Goal: Task Accomplishment & Management: Complete application form

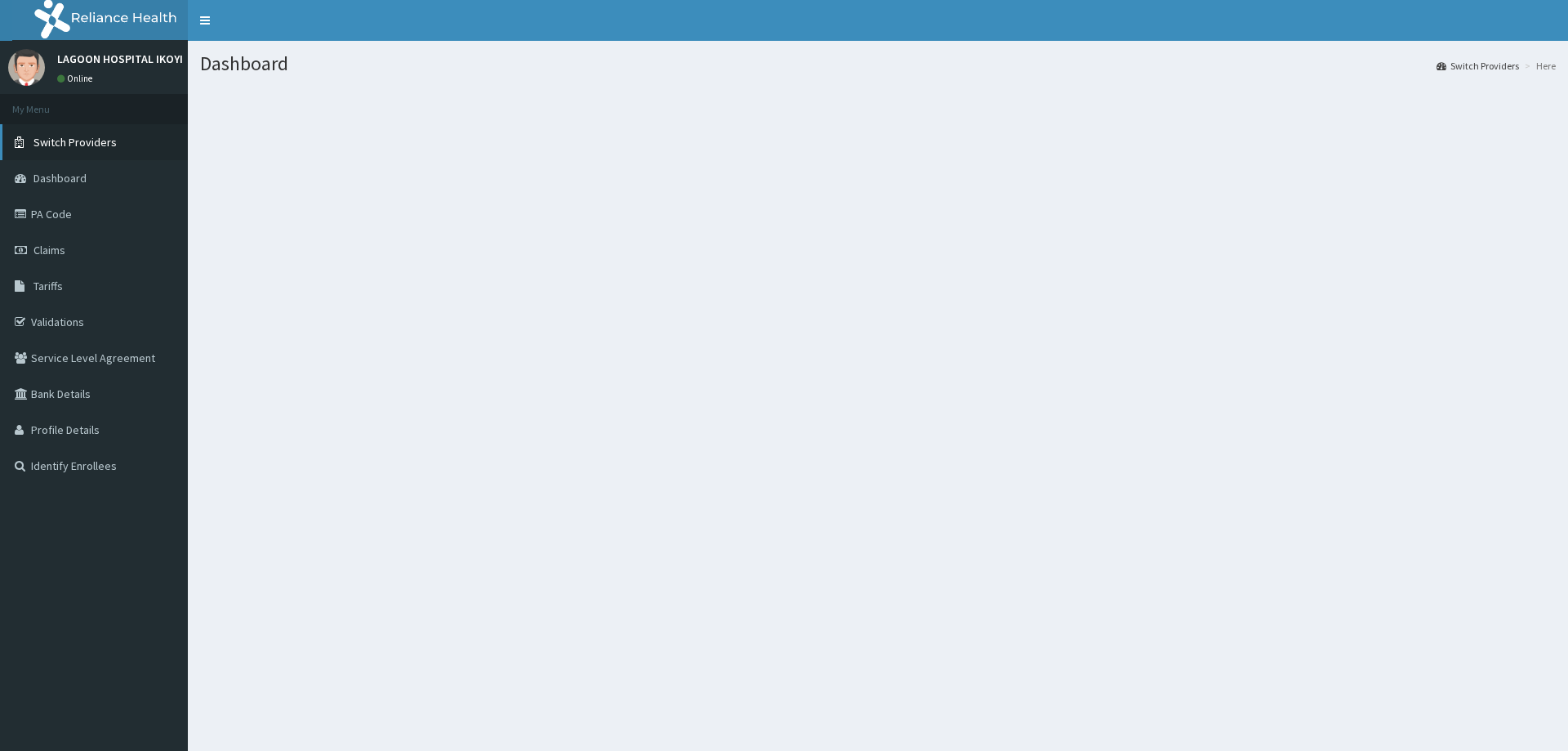
click at [80, 145] on span "Switch Providers" at bounding box center [75, 143] width 83 height 15
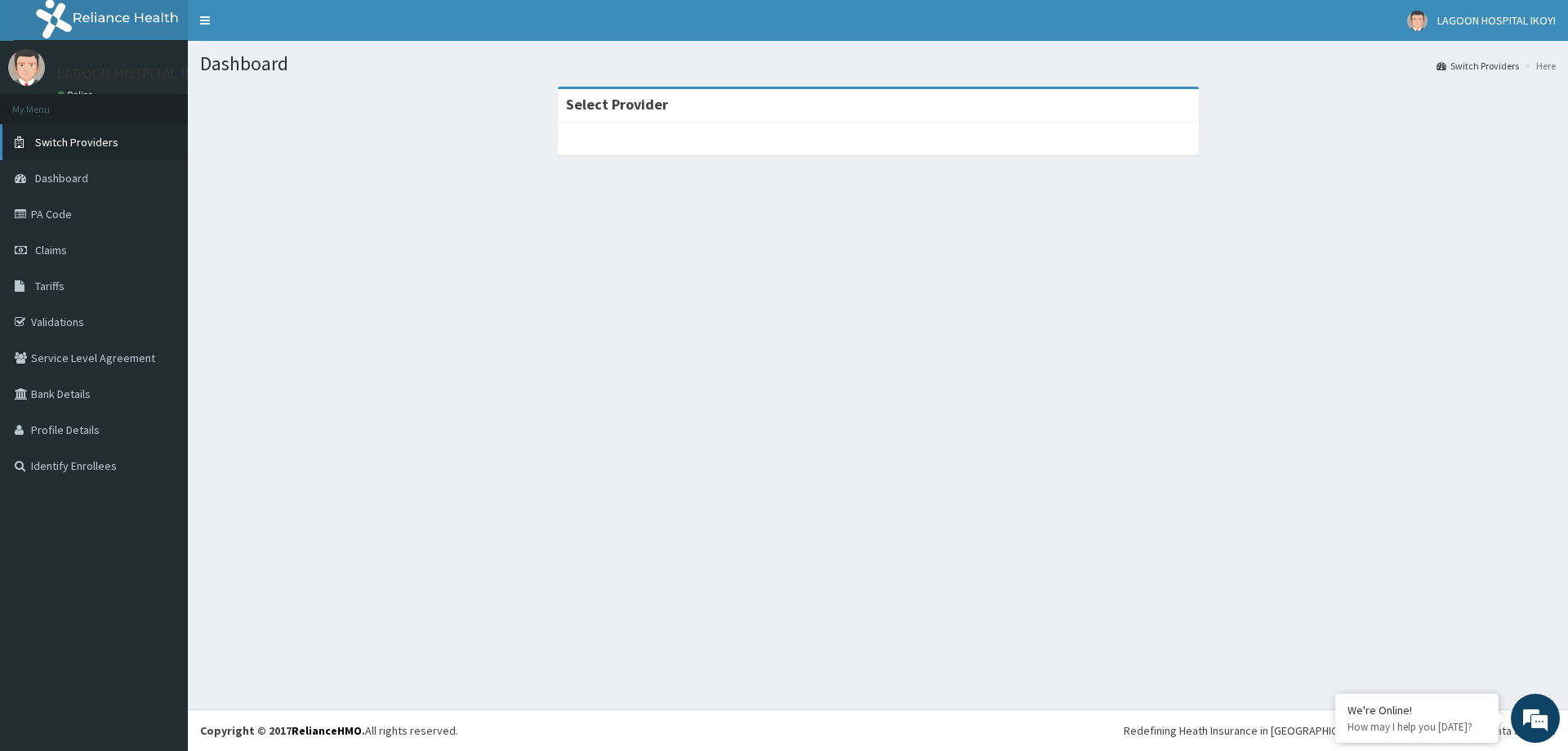
click at [63, 139] on span "Switch Providers" at bounding box center [76, 143] width 83 height 15
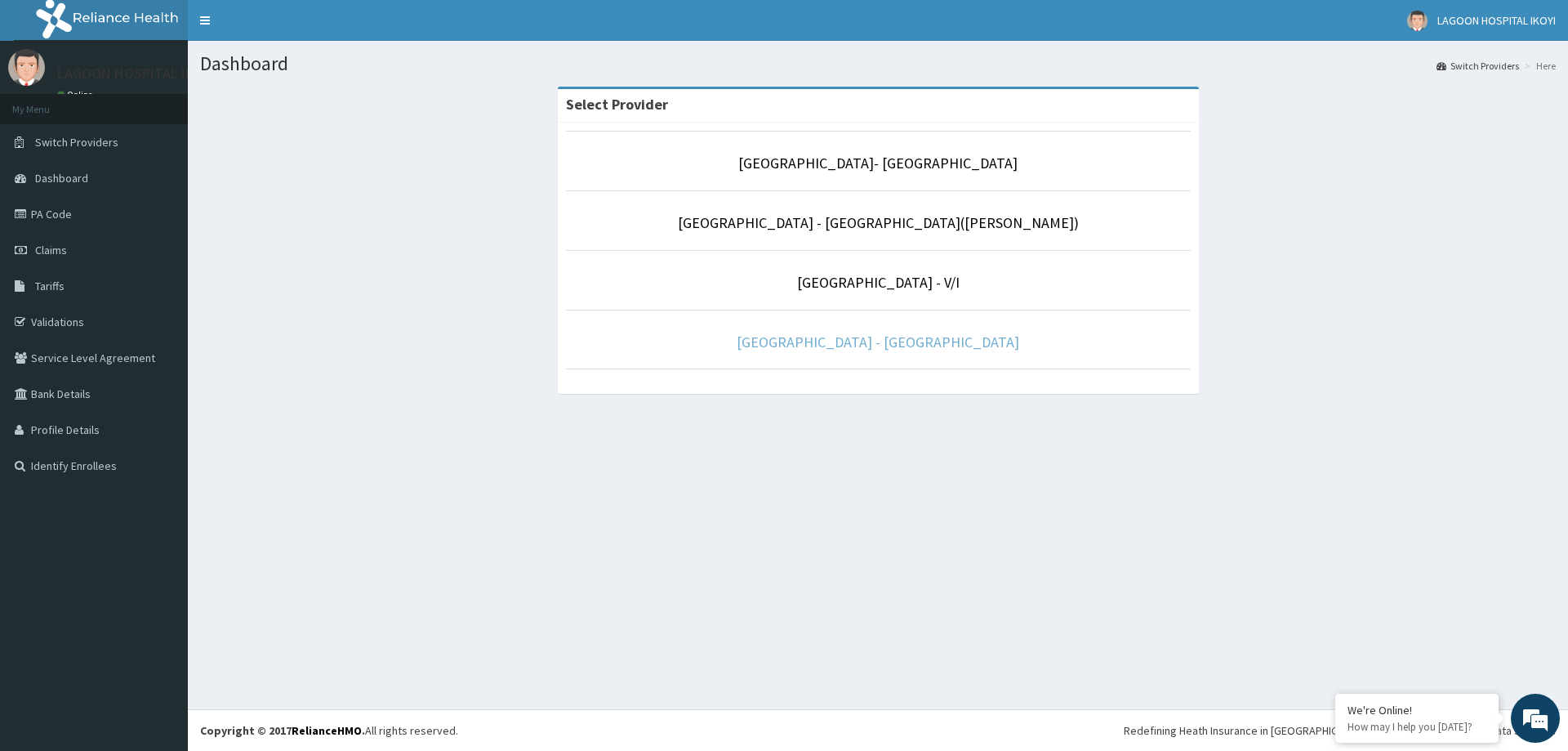
click at [866, 336] on link "Lagoon Hospital - Obafemi Awolowo way" at bounding box center [878, 342] width 283 height 19
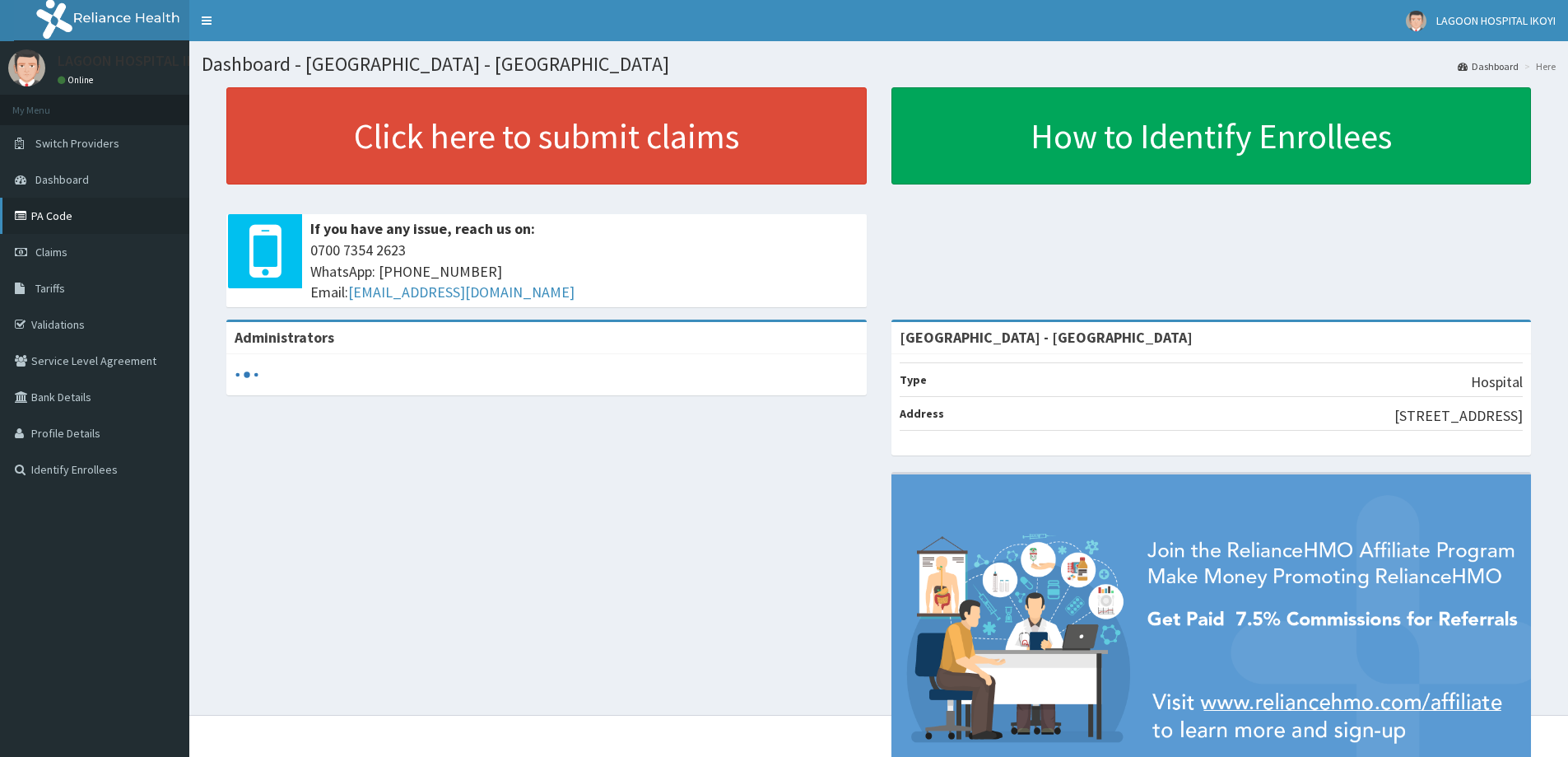
click at [42, 215] on link "PA Code" at bounding box center [94, 215] width 189 height 36
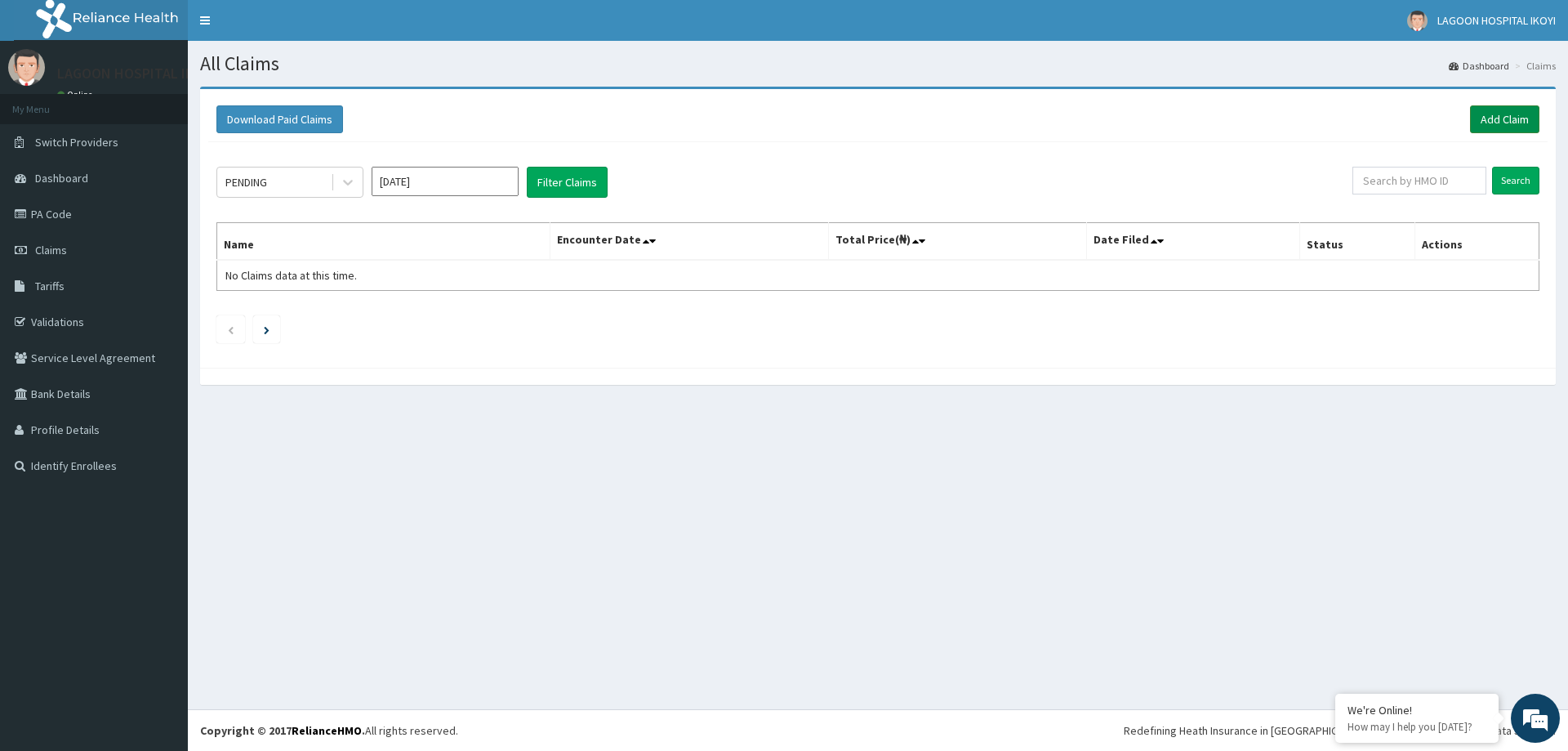
click at [1522, 123] on link "Add Claim" at bounding box center [1505, 119] width 69 height 28
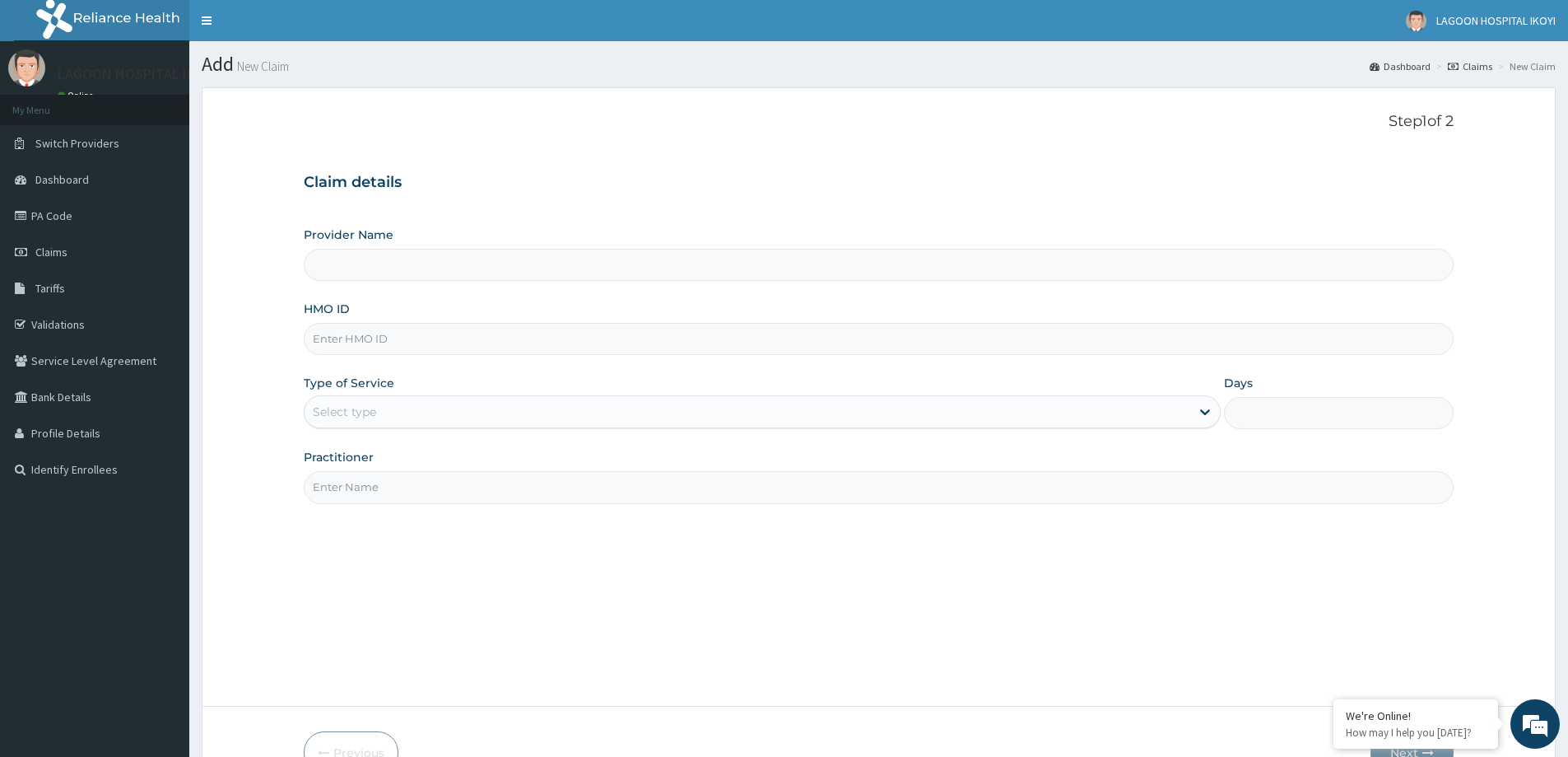
click at [389, 269] on input "Provider Name" at bounding box center [878, 265] width 1150 height 32
type input "Lagoon Hospital - Obafemi Awolowo way"
click at [382, 338] on input "HMO ID" at bounding box center [878, 339] width 1150 height 32
paste input "PFN/10244/B"
type input "PFN/10244/B"
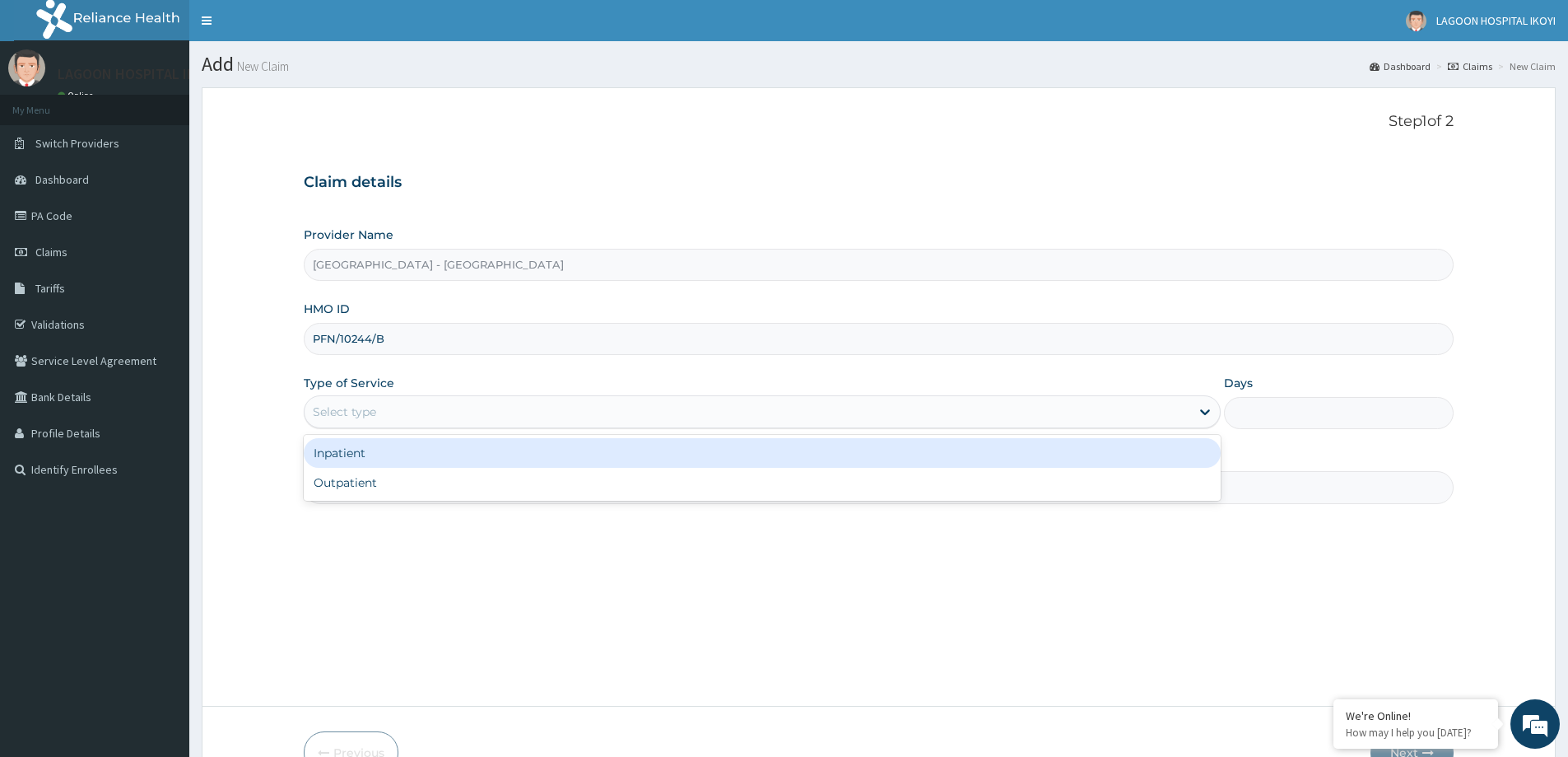
click at [406, 417] on div "Select type" at bounding box center [747, 412] width 886 height 26
click at [380, 452] on div "Inpatient" at bounding box center [762, 453] width 917 height 29
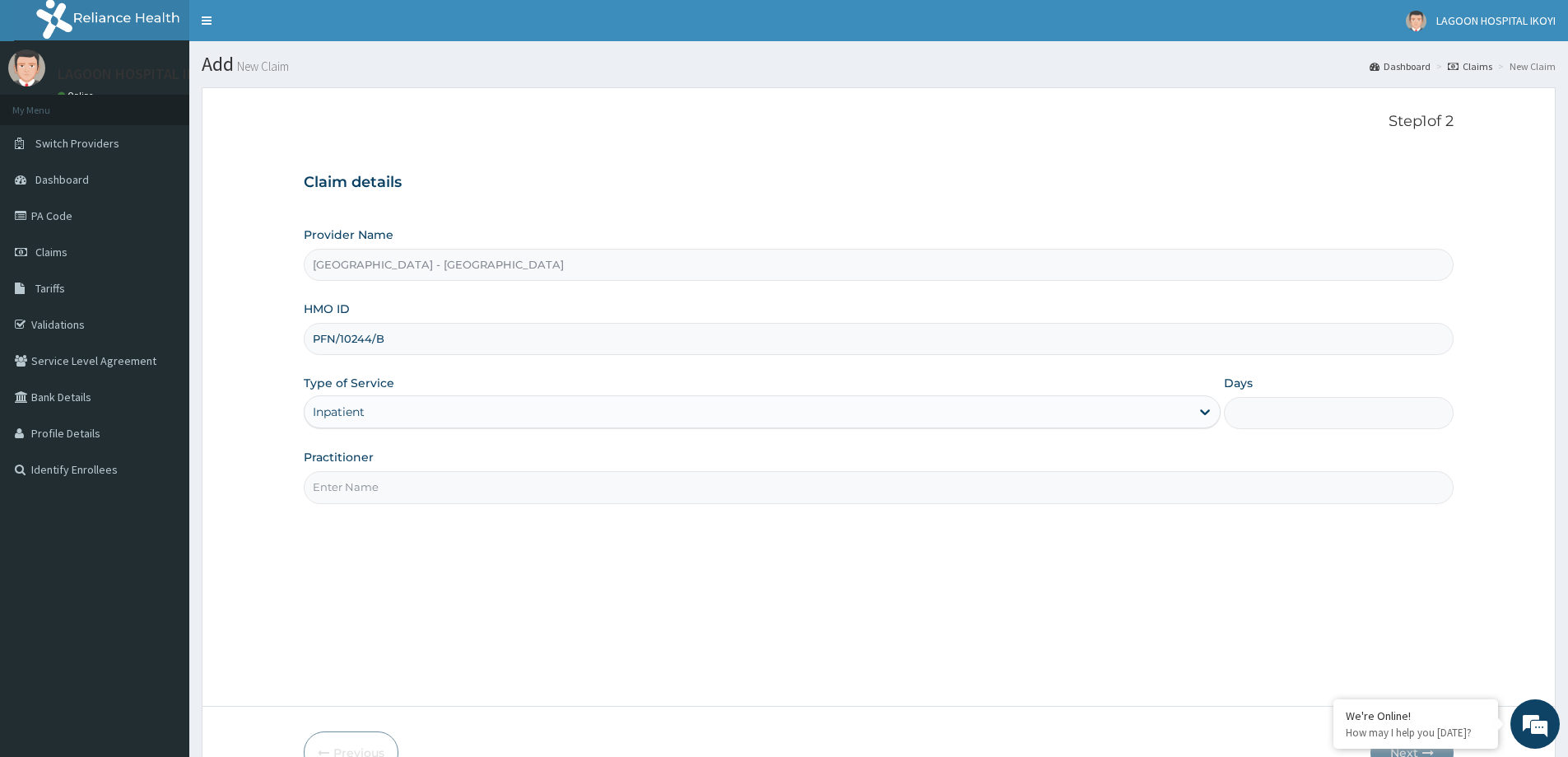
click at [682, 478] on input "Practitioner" at bounding box center [878, 487] width 1150 height 32
type input "A"
click at [1287, 407] on input "Days" at bounding box center [1338, 413] width 230 height 32
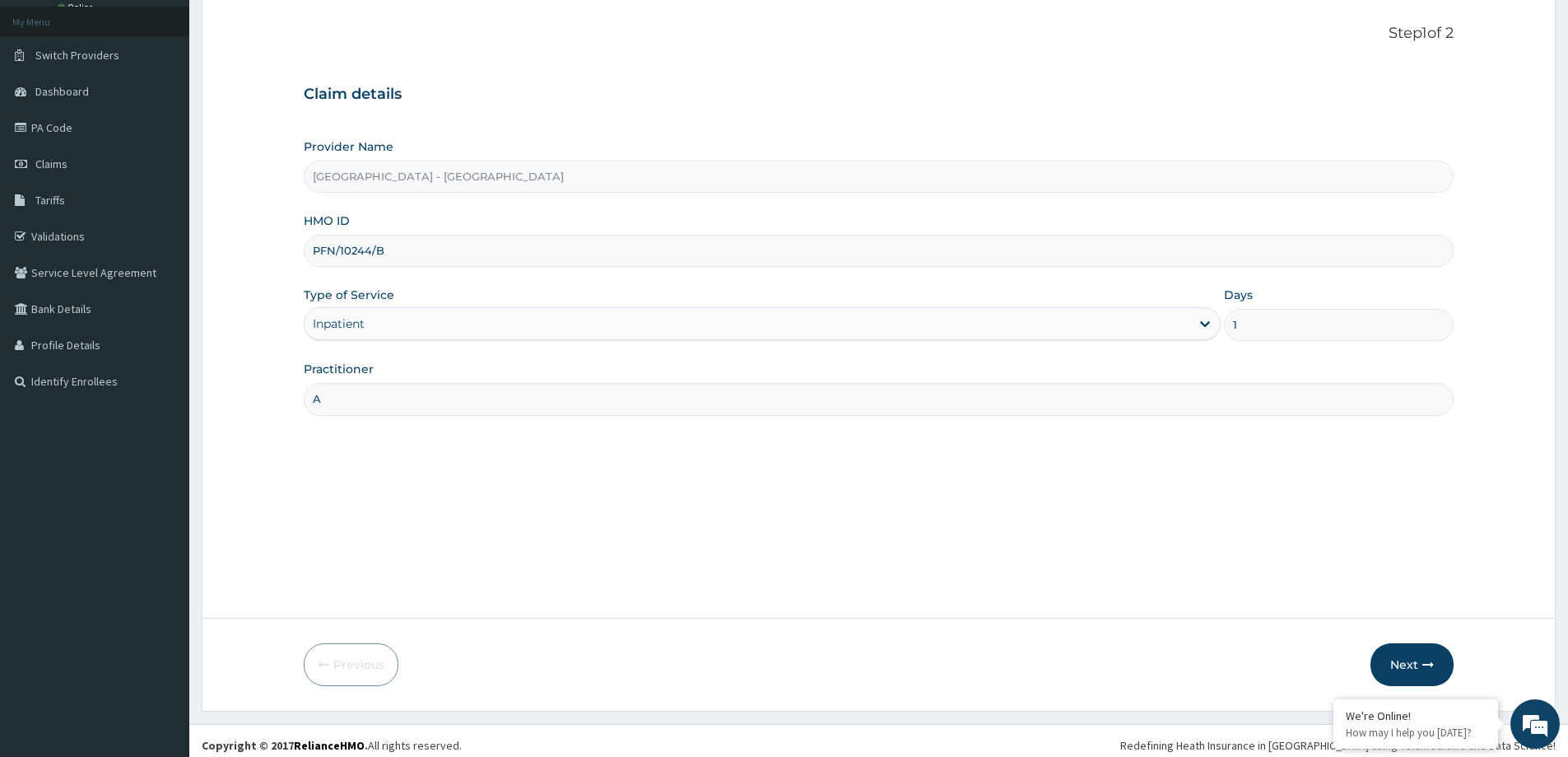
scroll to position [97, 0]
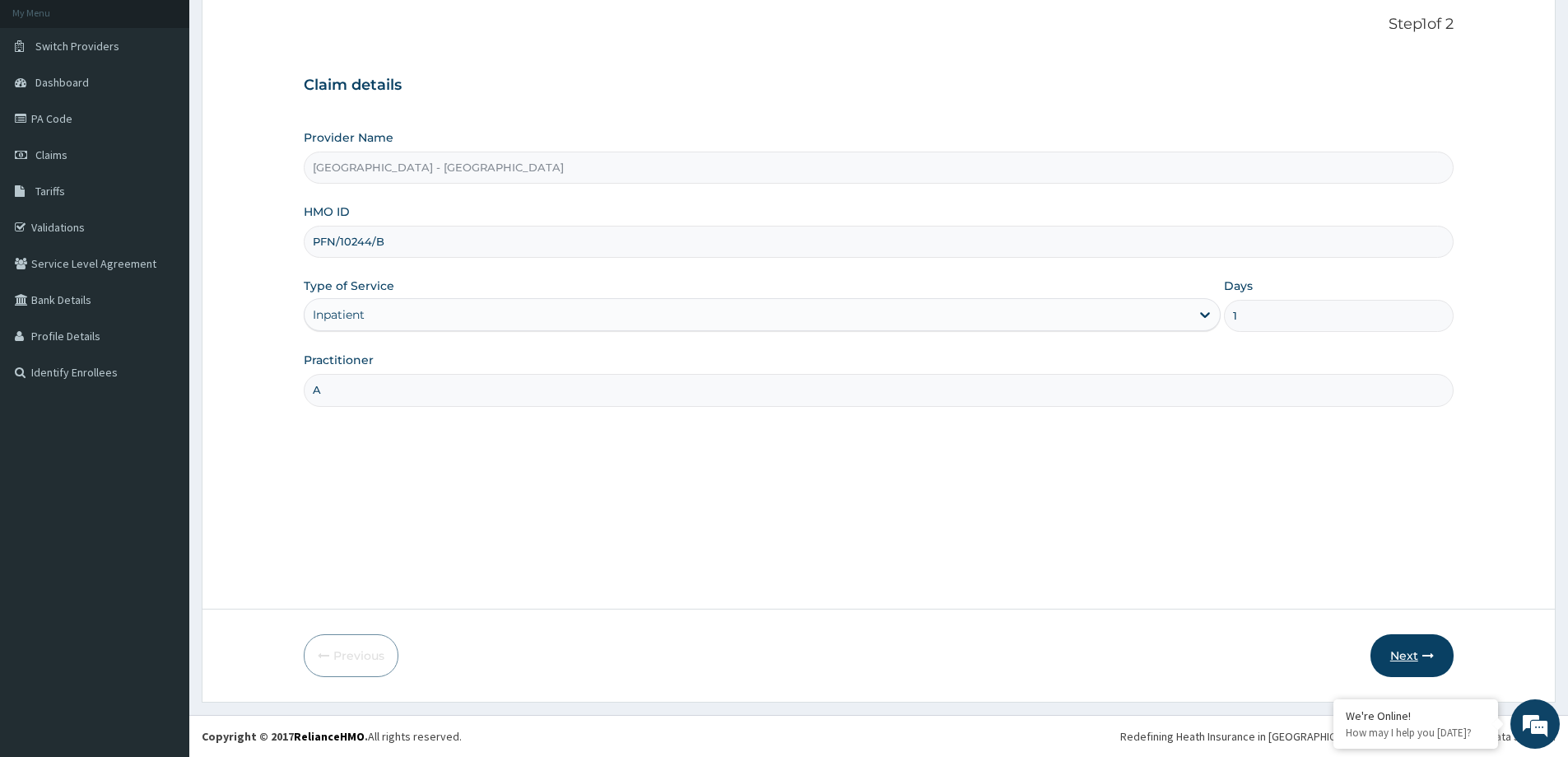
type input "1"
click at [1415, 650] on button "Next" at bounding box center [1412, 655] width 83 height 43
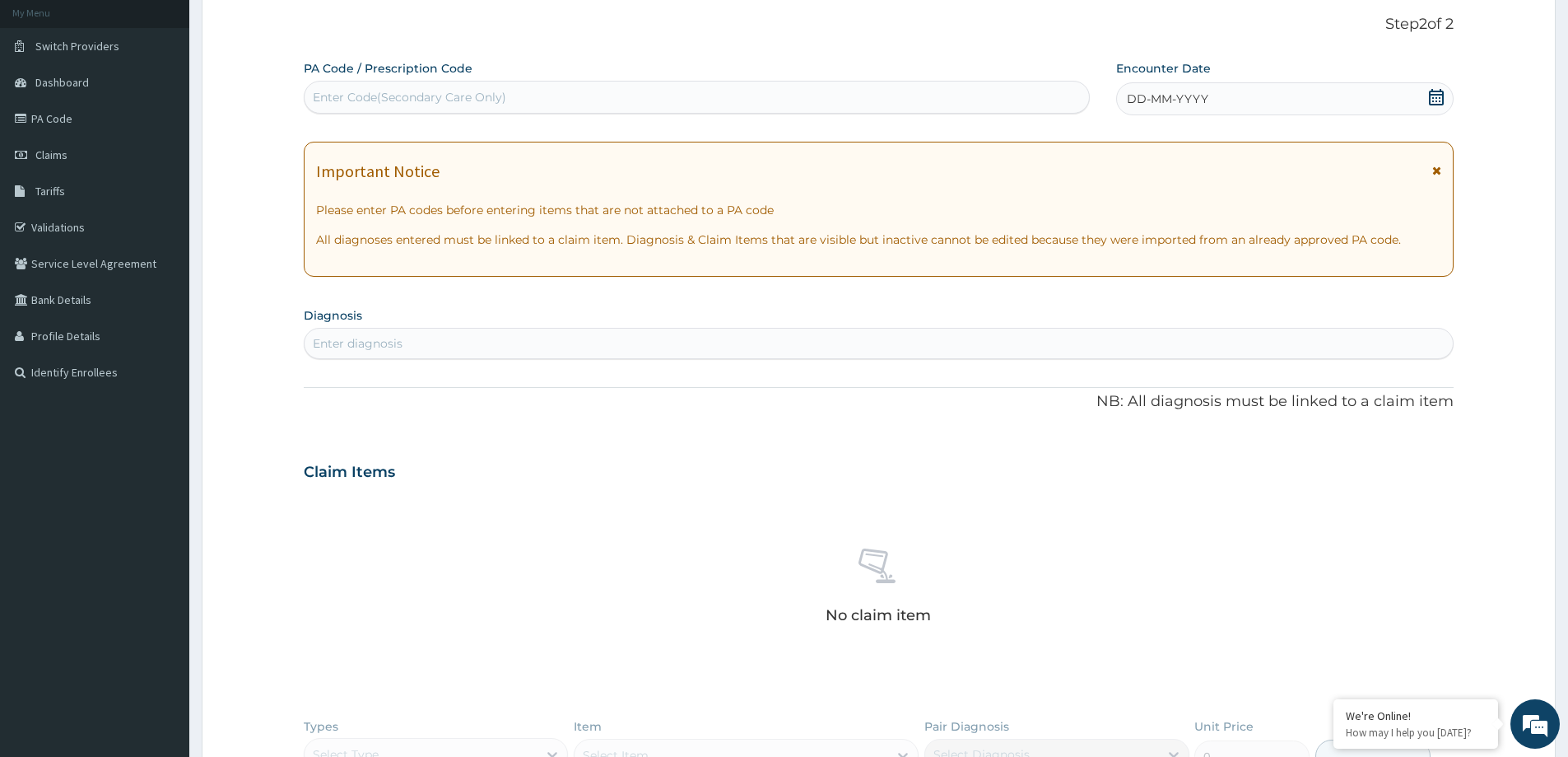
click at [419, 335] on div "Enter diagnosis" at bounding box center [878, 343] width 1149 height 26
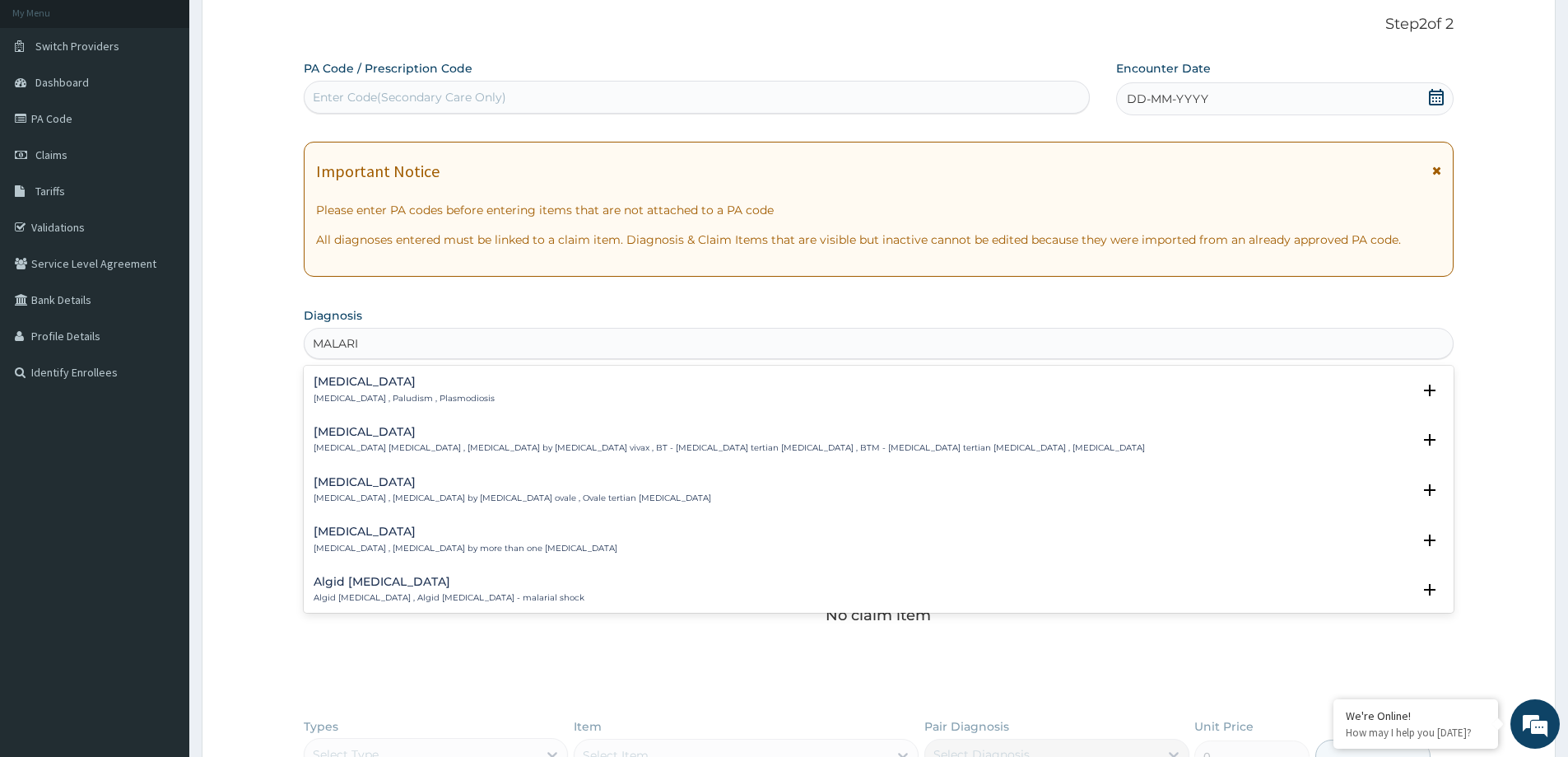
type input "MALARIA"
click at [373, 399] on p "Malaria , Paludism , Plasmodiosis" at bounding box center [404, 399] width 181 height 11
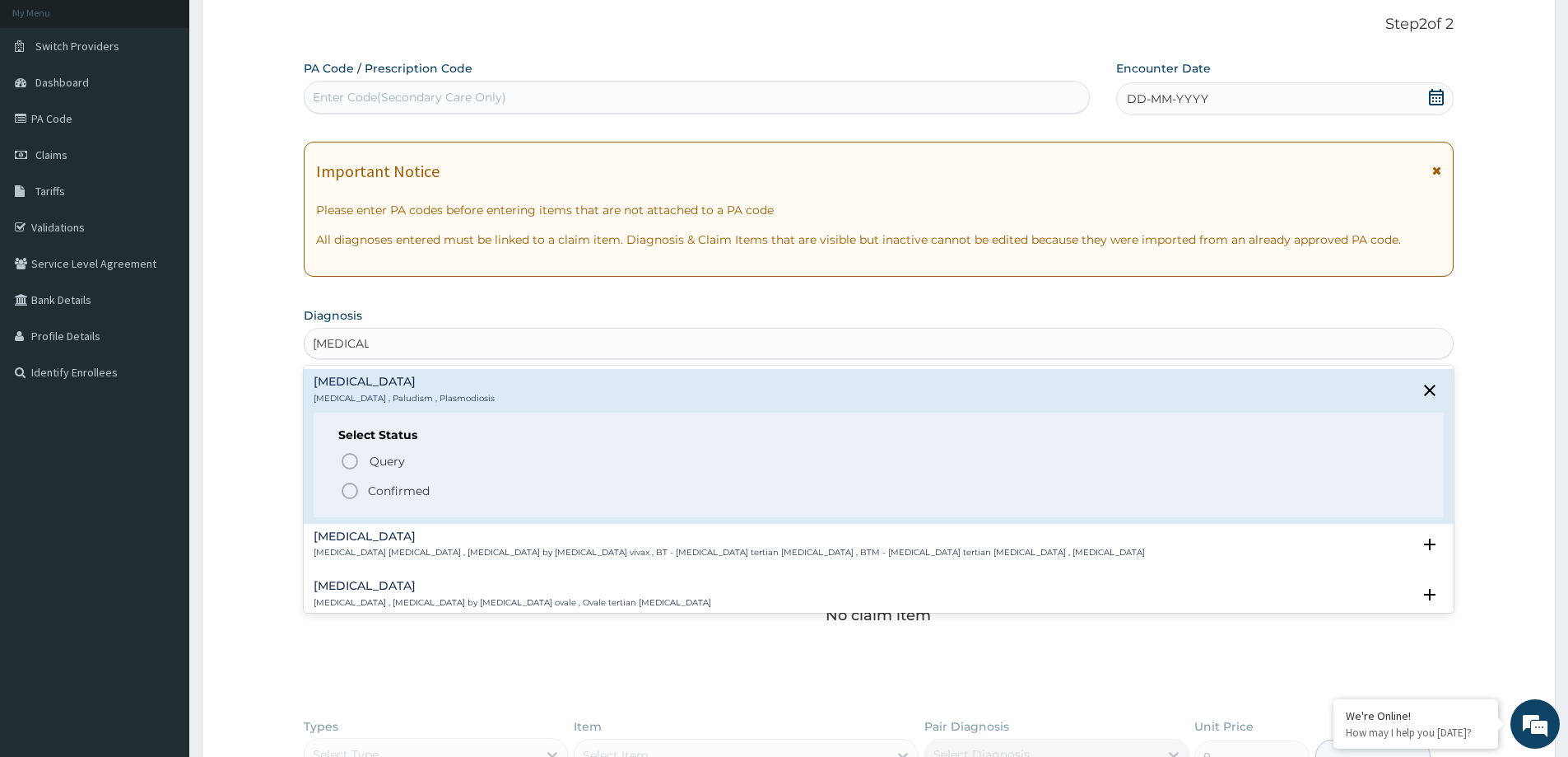
click at [349, 487] on icon "status option filled" at bounding box center [349, 490] width 20 height 20
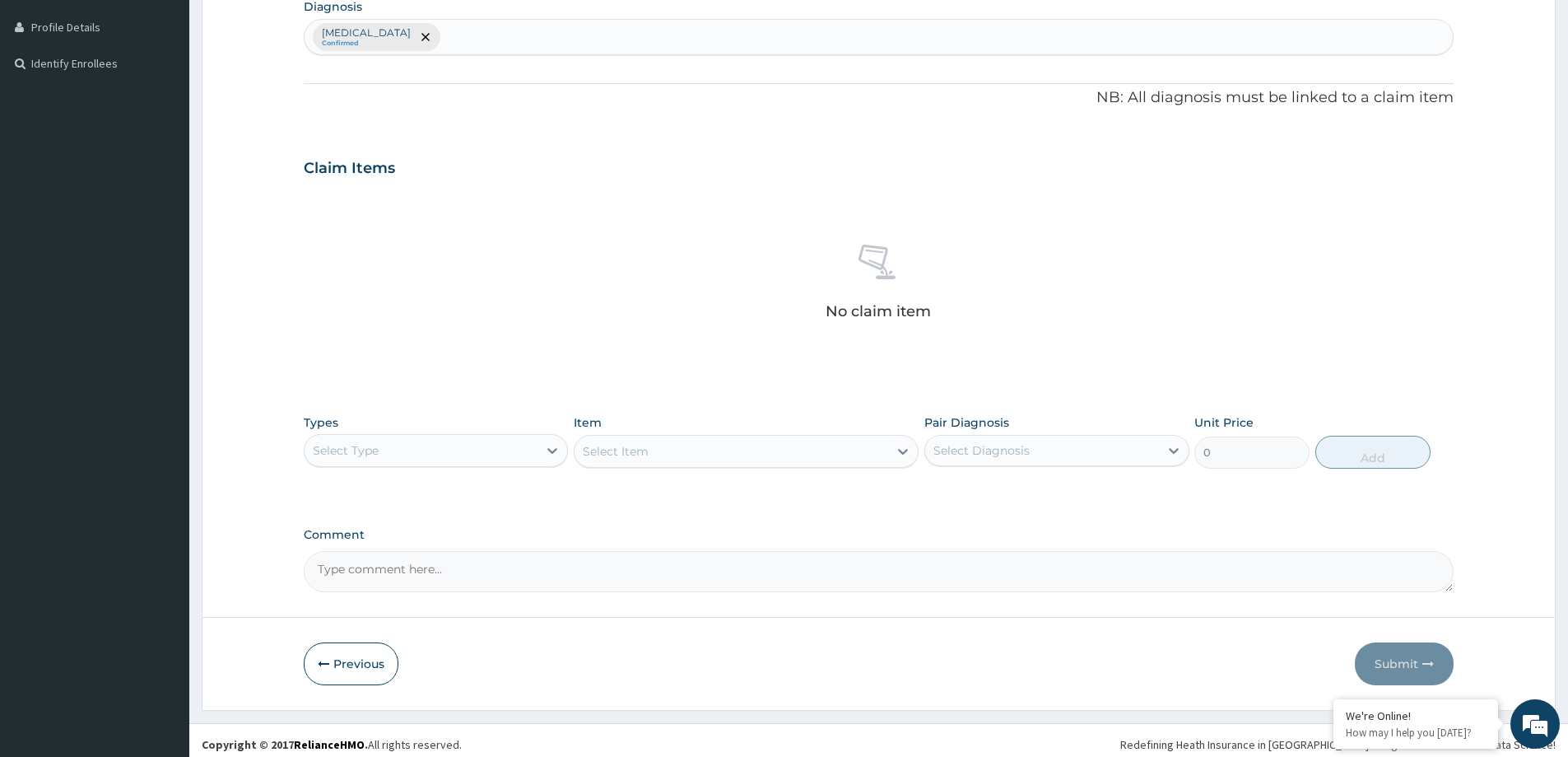
scroll to position [414, 0]
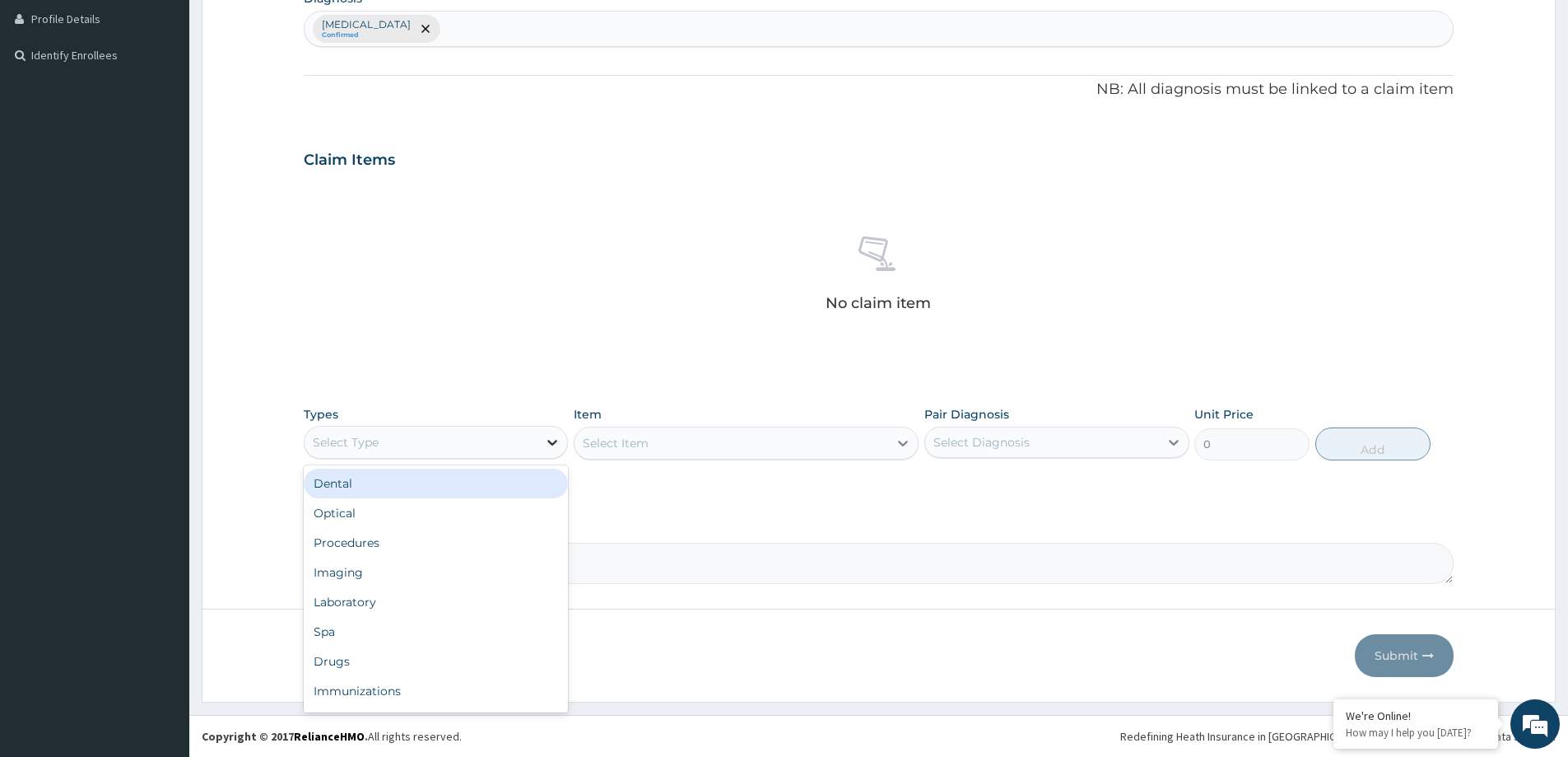
click at [548, 443] on icon at bounding box center [552, 441] width 16 height 16
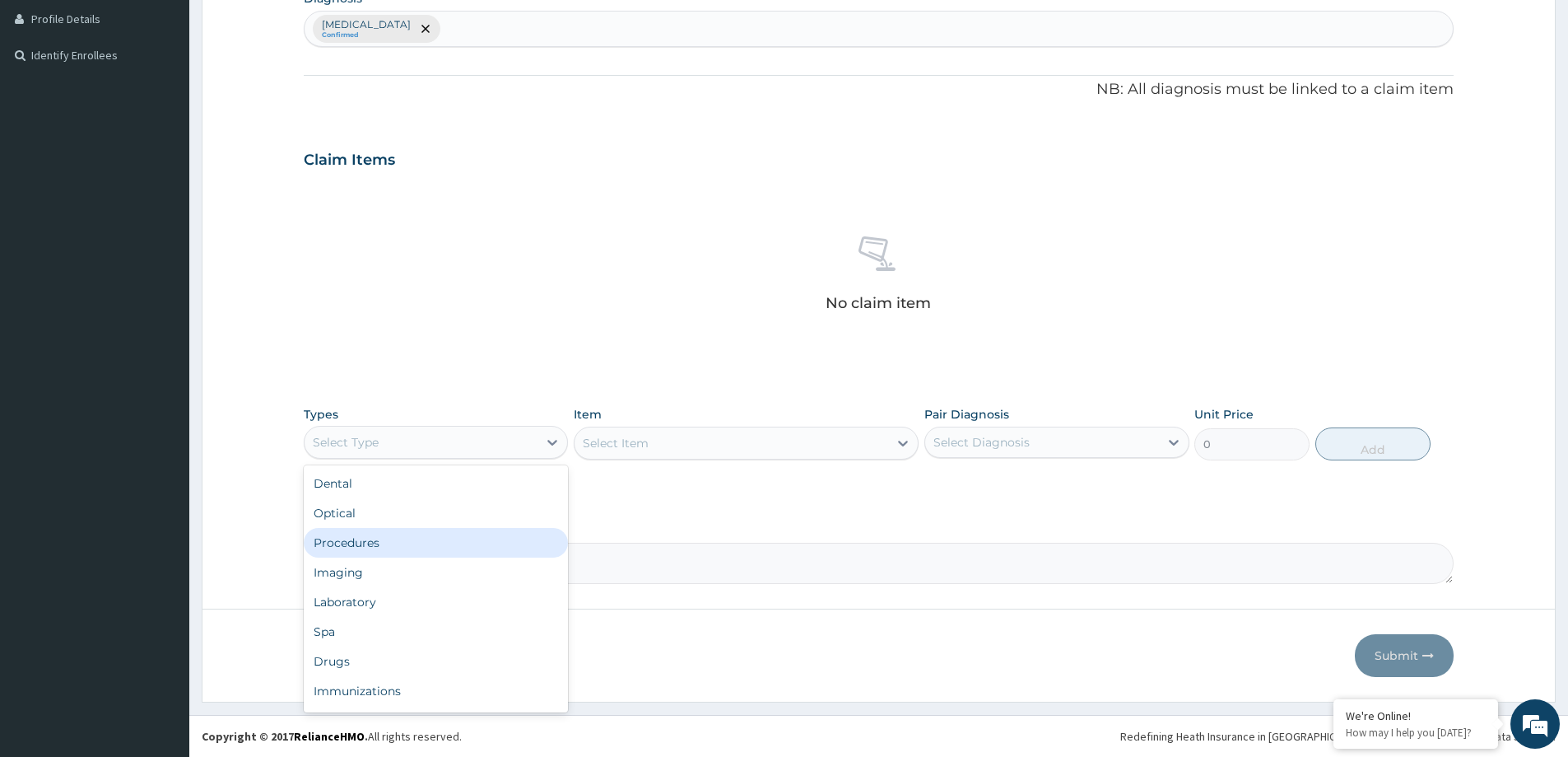
click at [460, 539] on div "Procedures" at bounding box center [436, 542] width 264 height 29
click at [893, 441] on div at bounding box center [902, 442] width 29 height 29
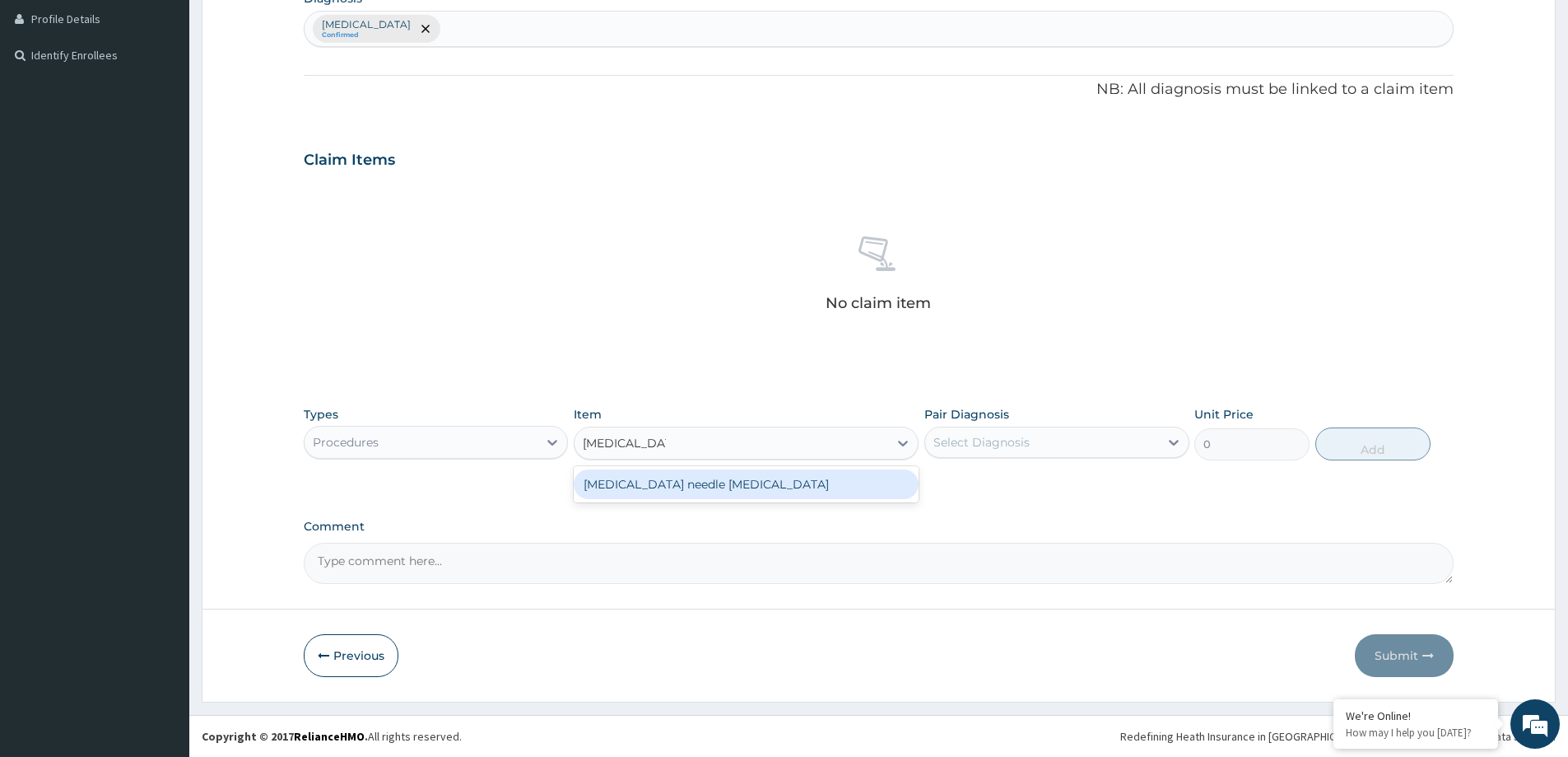
type input "PROSTATE NEE"
click at [673, 489] on div "Prostate needle biopsy" at bounding box center [745, 484] width 345 height 29
type input "81000"
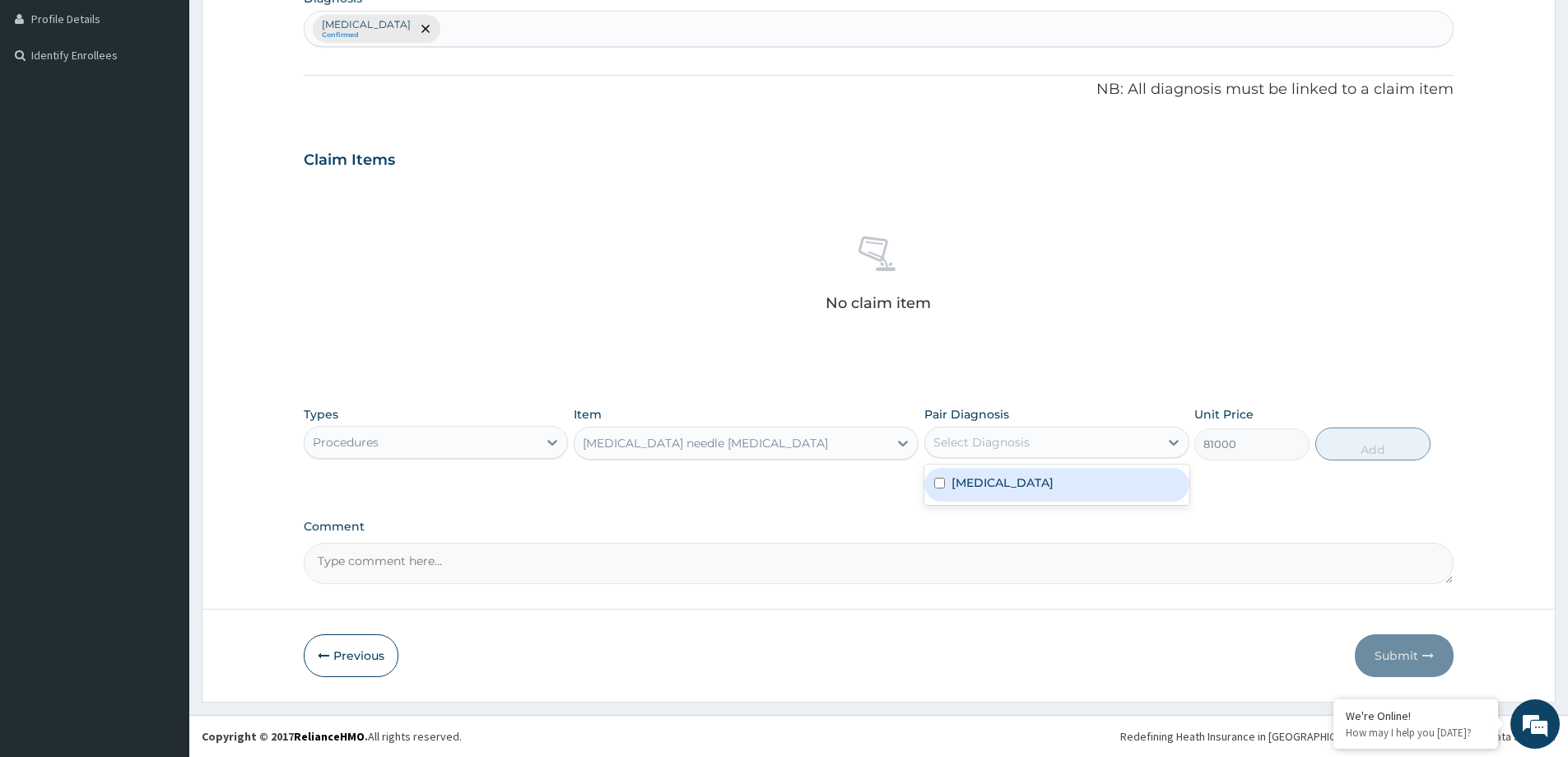
click at [1069, 439] on div "Select Diagnosis" at bounding box center [1042, 442] width 233 height 26
click at [939, 483] on input "checkbox" at bounding box center [939, 482] width 10 height 10
checkbox input "true"
click at [1393, 452] on button "Add" at bounding box center [1373, 443] width 115 height 33
type input "0"
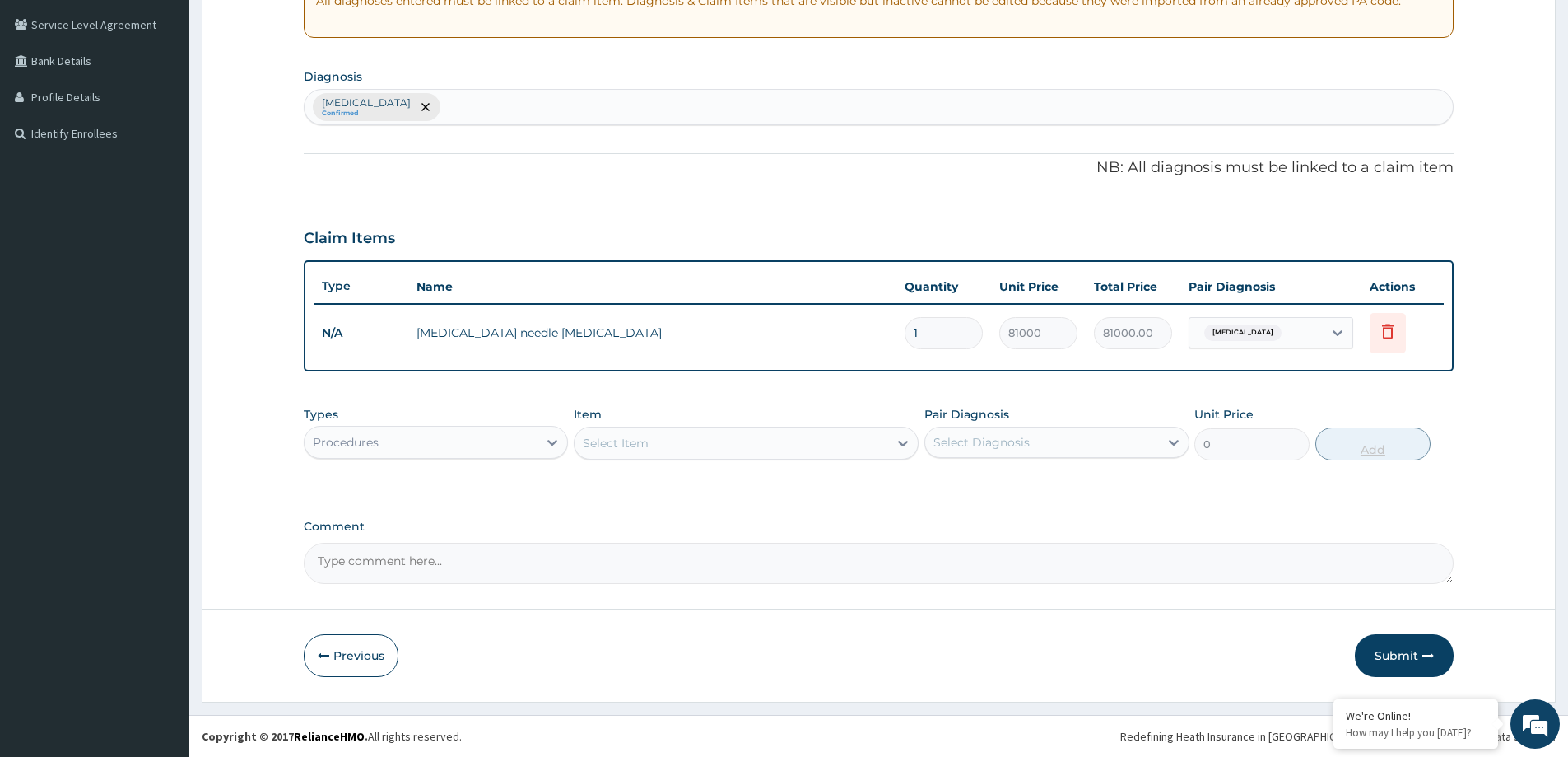
scroll to position [336, 0]
click at [690, 441] on div "Select Item" at bounding box center [731, 443] width 314 height 26
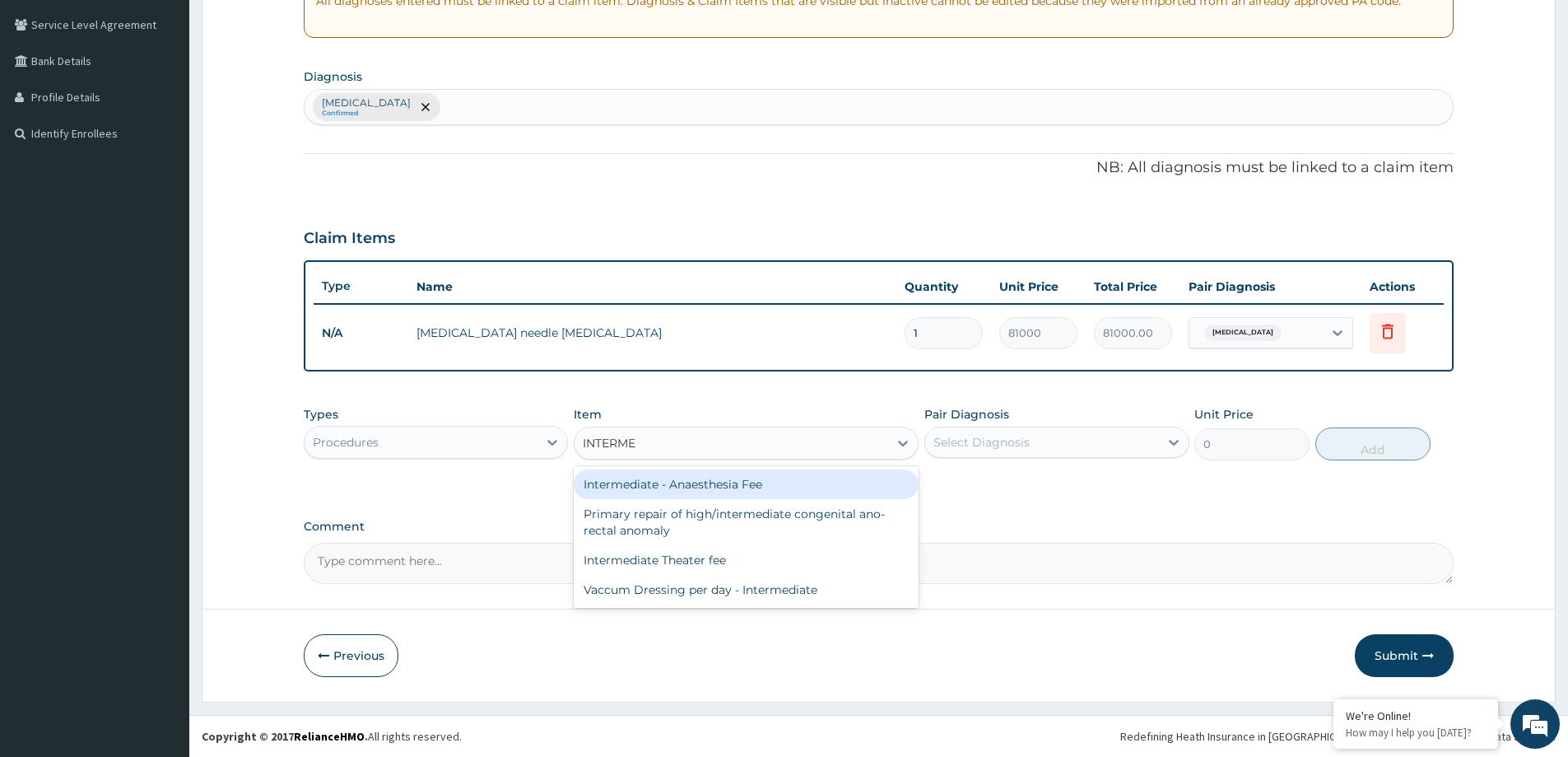
type input "INTERMED"
click at [626, 485] on div "Intermediate - Anaesthesia Fee" at bounding box center [745, 484] width 345 height 29
type input "91400"
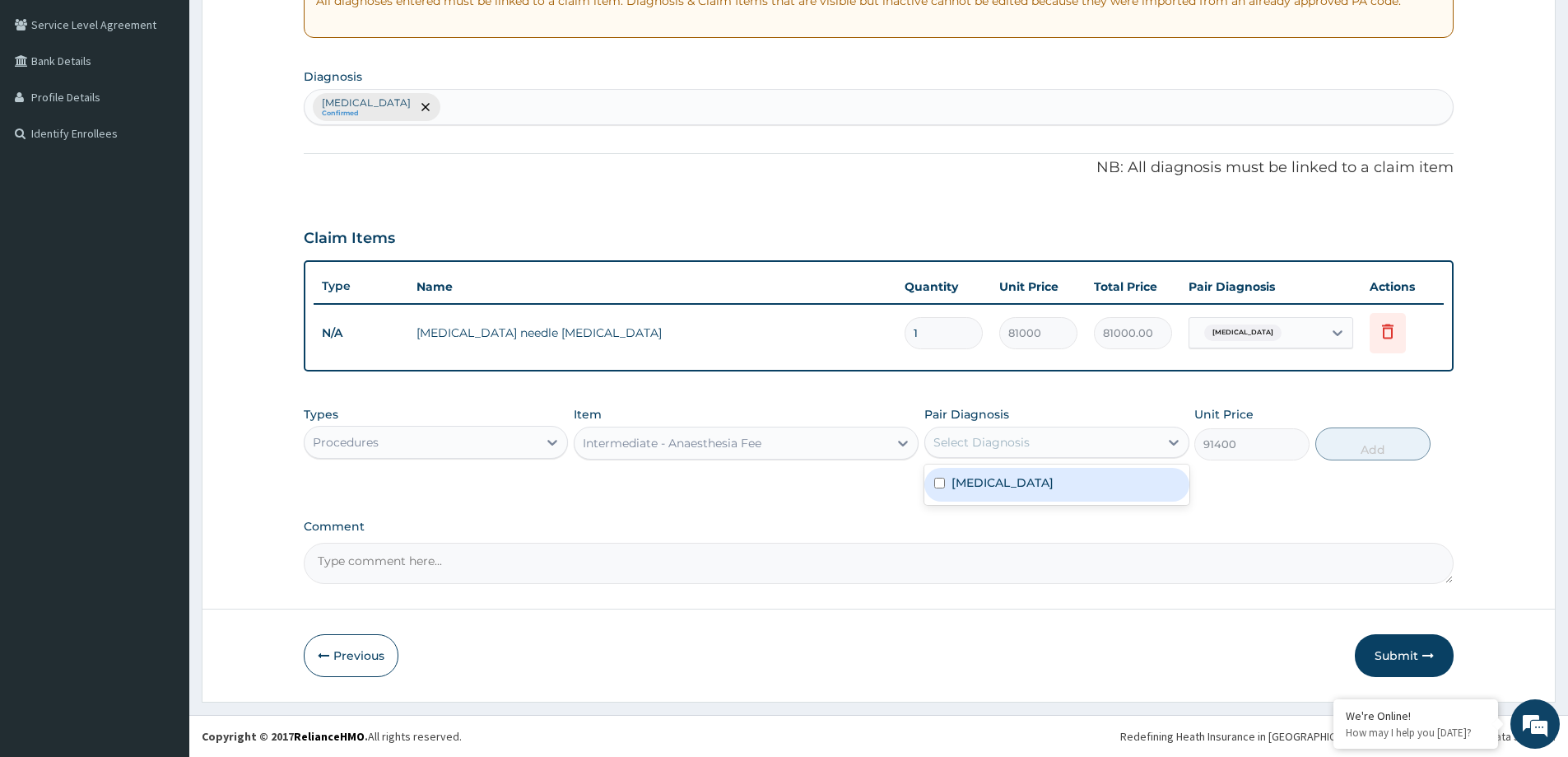
click at [997, 444] on div "Select Diagnosis" at bounding box center [981, 441] width 96 height 16
click at [932, 484] on div "Malaria" at bounding box center [1057, 485] width 264 height 34
checkbox input "true"
click at [1382, 439] on button "Add" at bounding box center [1373, 443] width 115 height 33
type input "0"
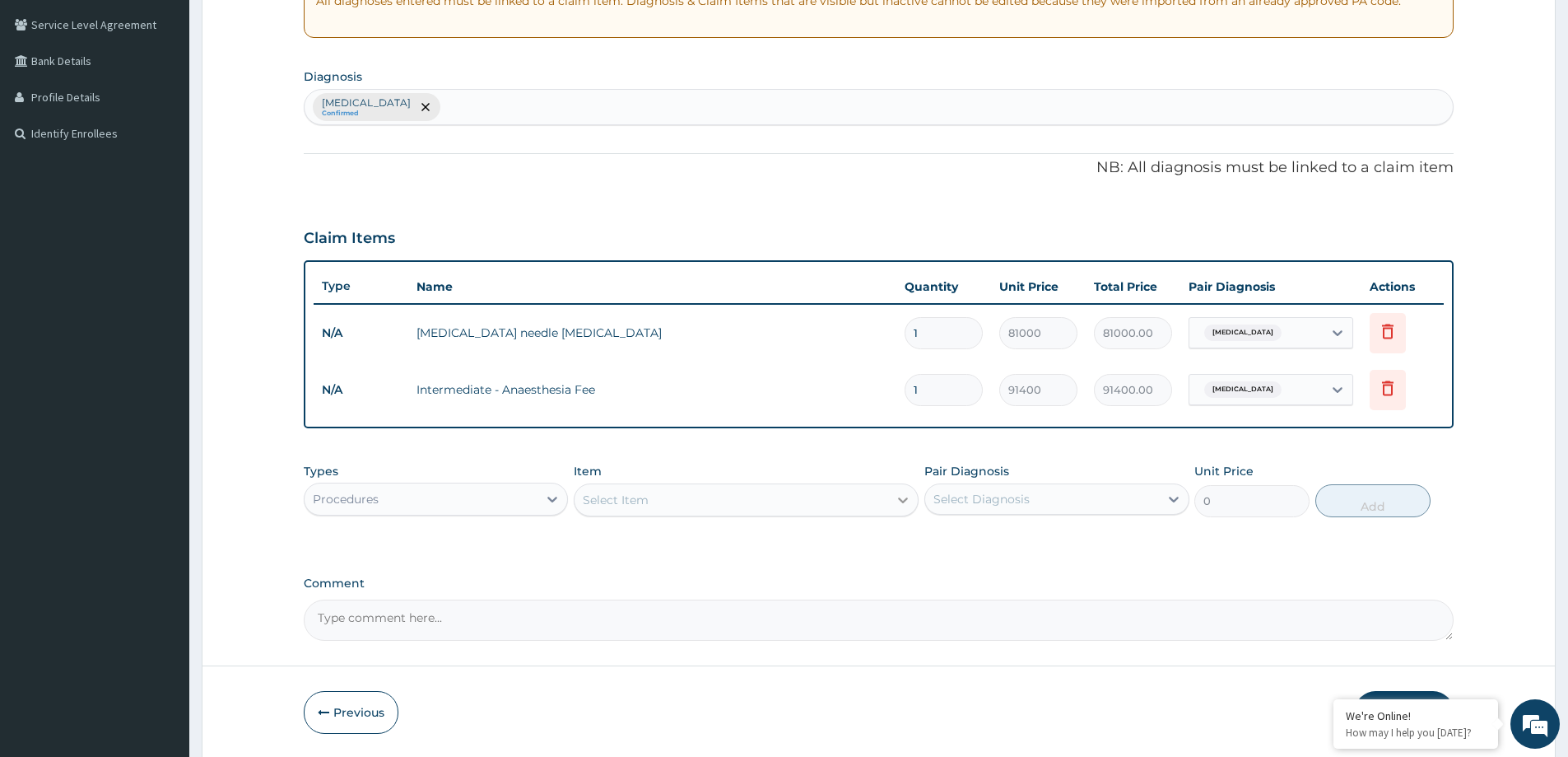
click at [907, 495] on icon at bounding box center [902, 499] width 16 height 16
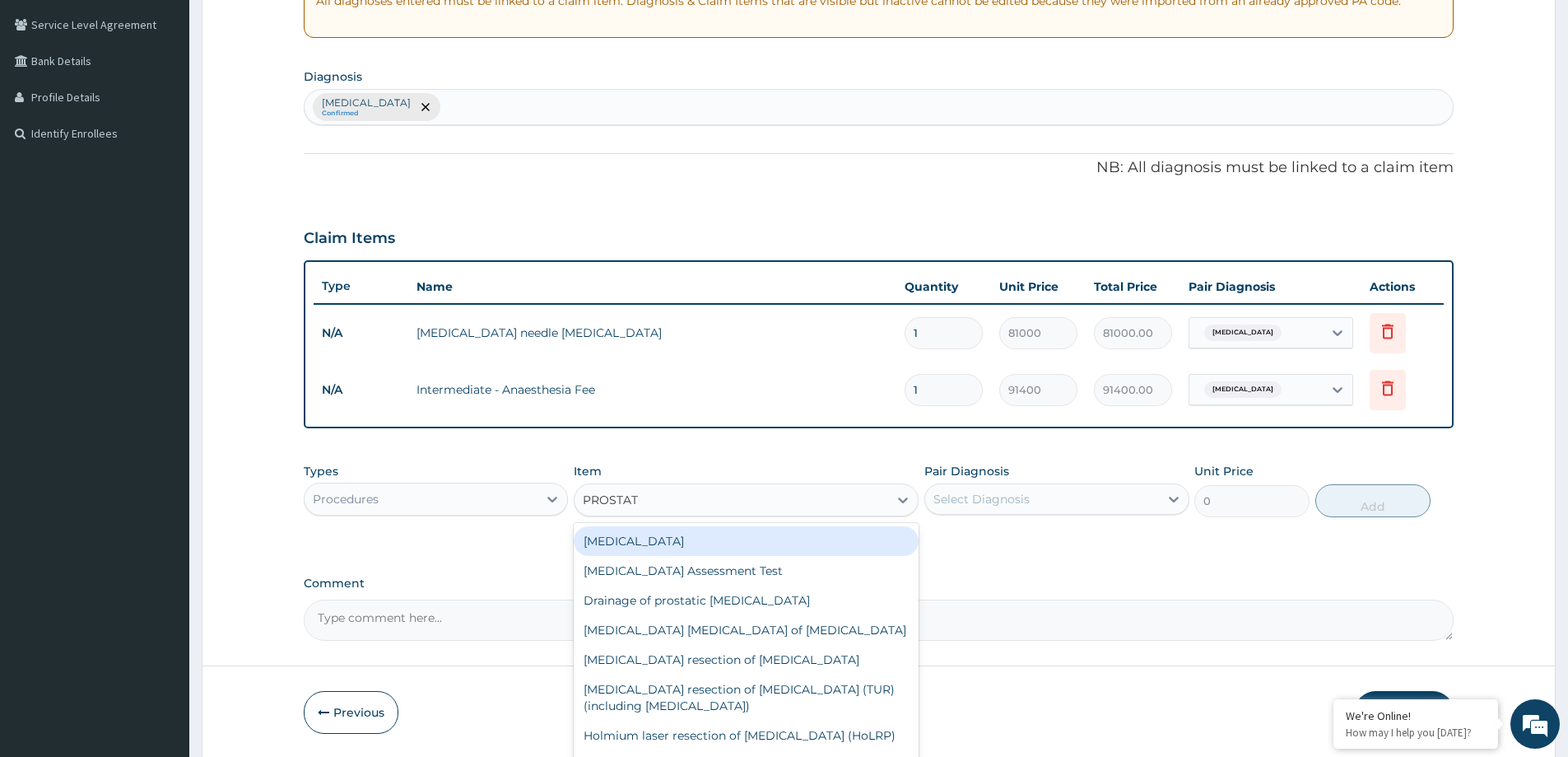
type input "PROSTATE"
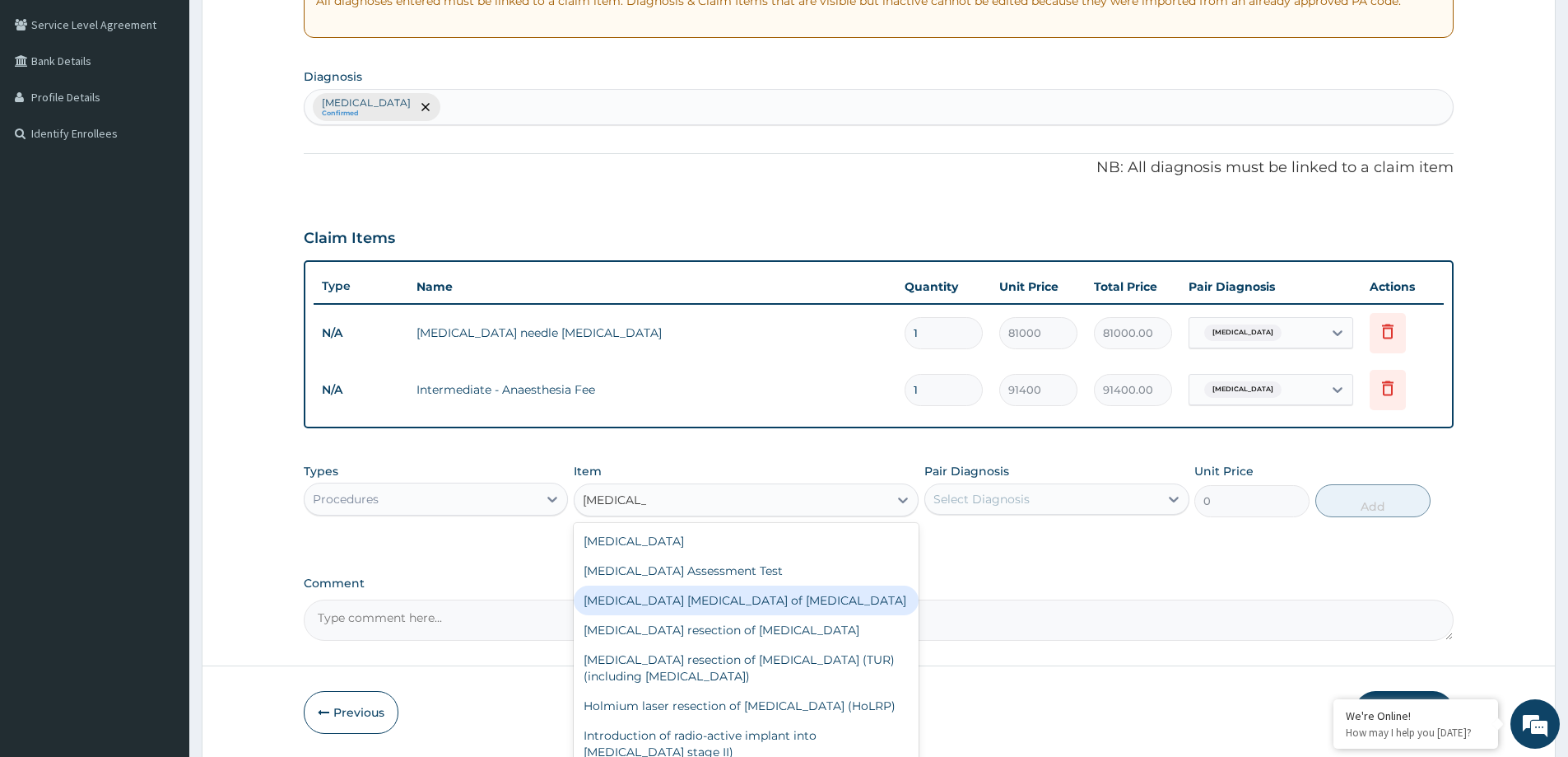
click at [791, 596] on div "Endoscopic biopsy of prostate" at bounding box center [745, 600] width 345 height 29
type input "120400"
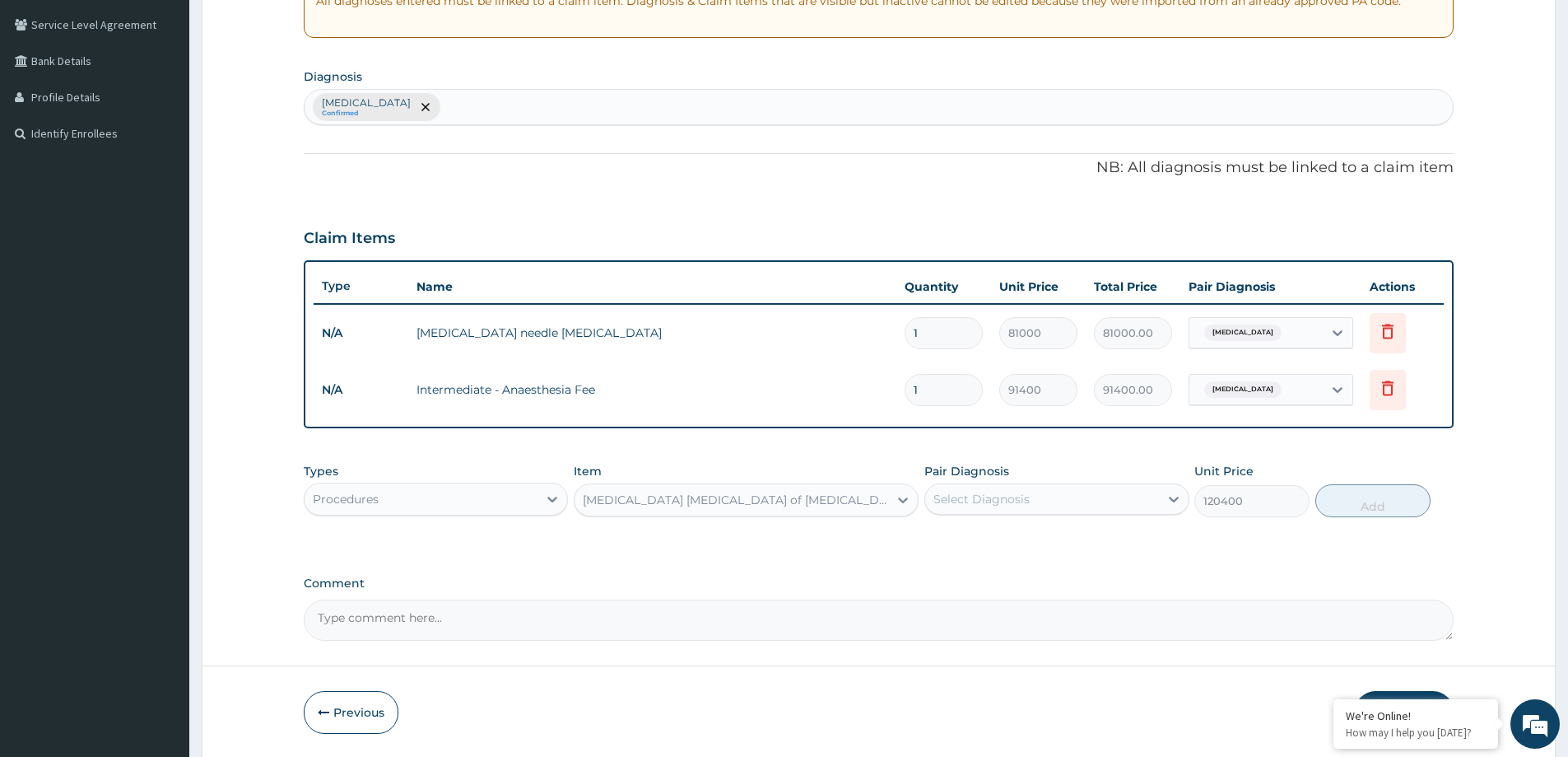
click at [1083, 500] on div "Select Diagnosis" at bounding box center [1042, 499] width 233 height 26
click at [1024, 536] on div "Malaria" at bounding box center [1057, 542] width 264 height 34
checkbox input "true"
click at [1368, 502] on button "Add" at bounding box center [1373, 500] width 115 height 33
type input "0"
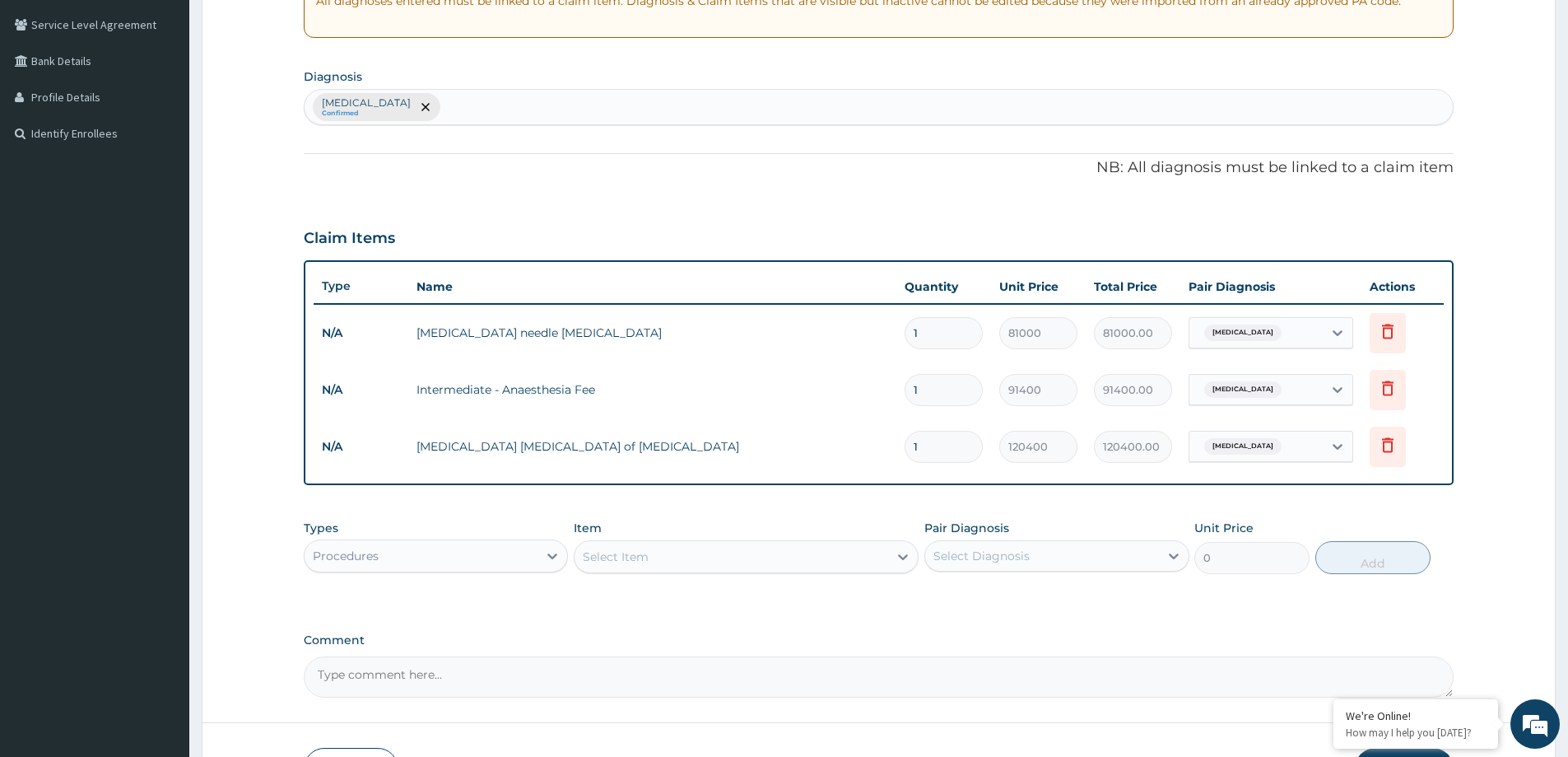
click at [651, 555] on div "Select Item" at bounding box center [731, 557] width 314 height 26
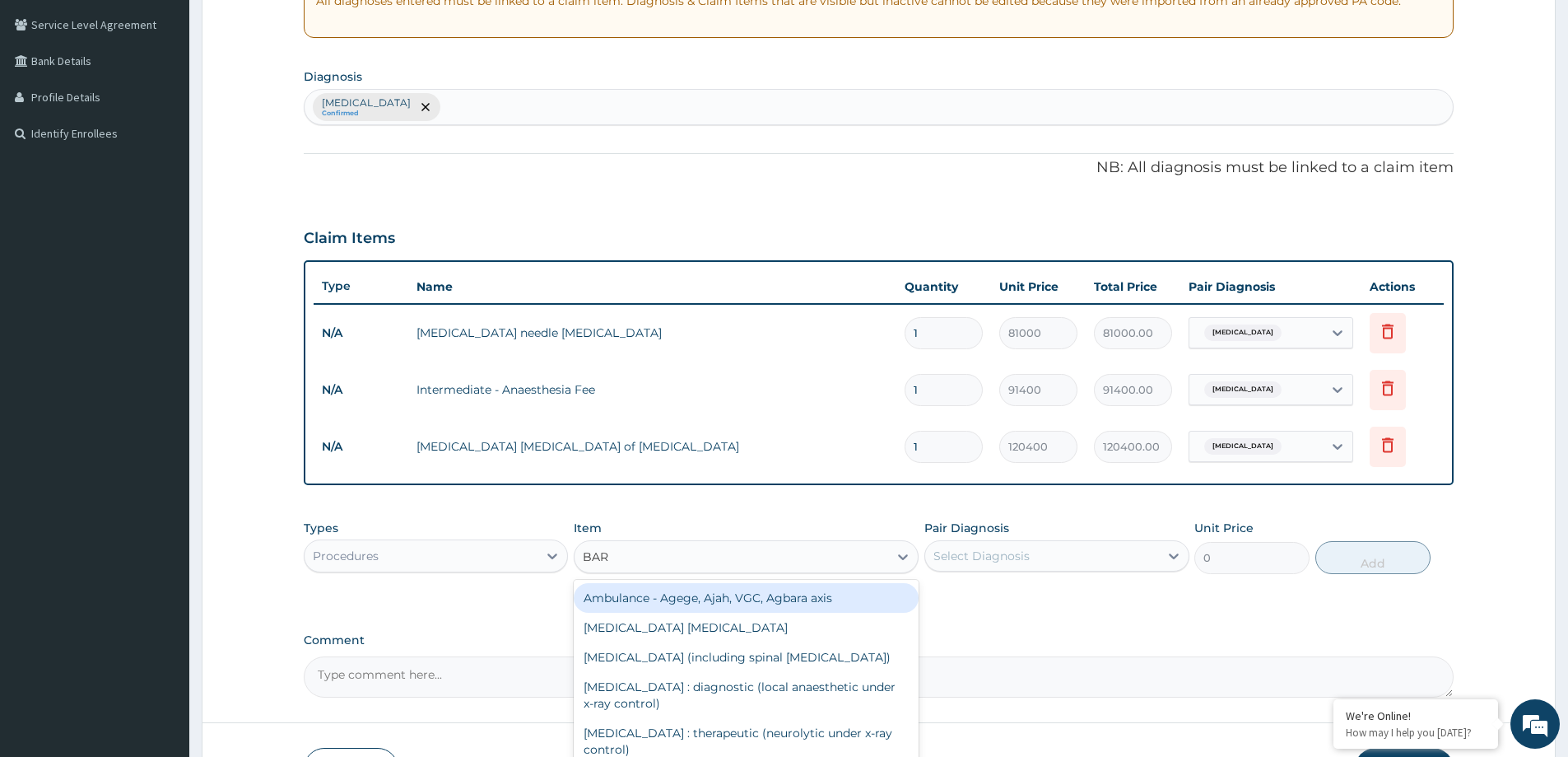
type input "BARD"
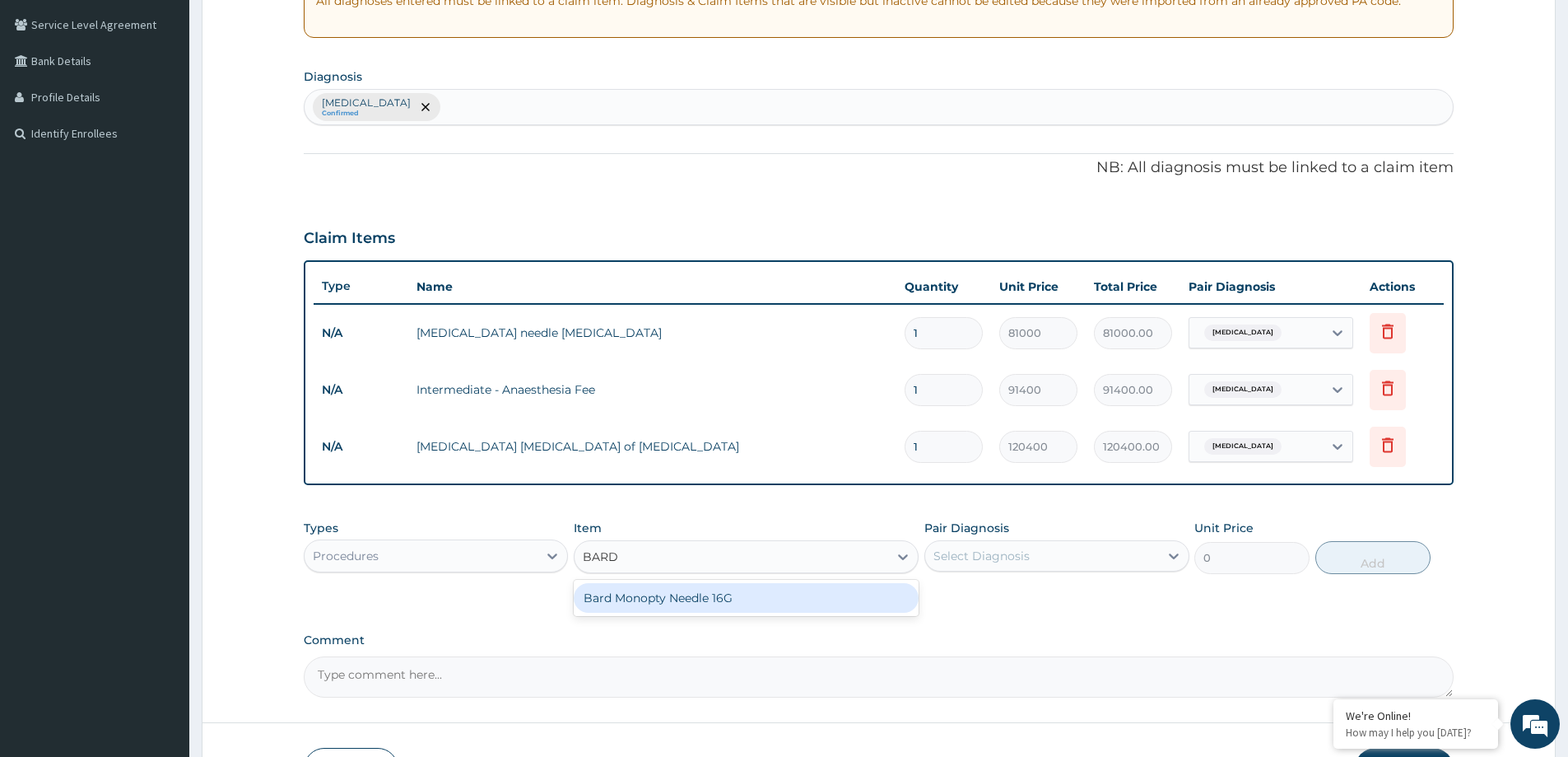
click at [673, 605] on div "Bard Monopty Needle 16G" at bounding box center [745, 597] width 345 height 29
type input "100000"
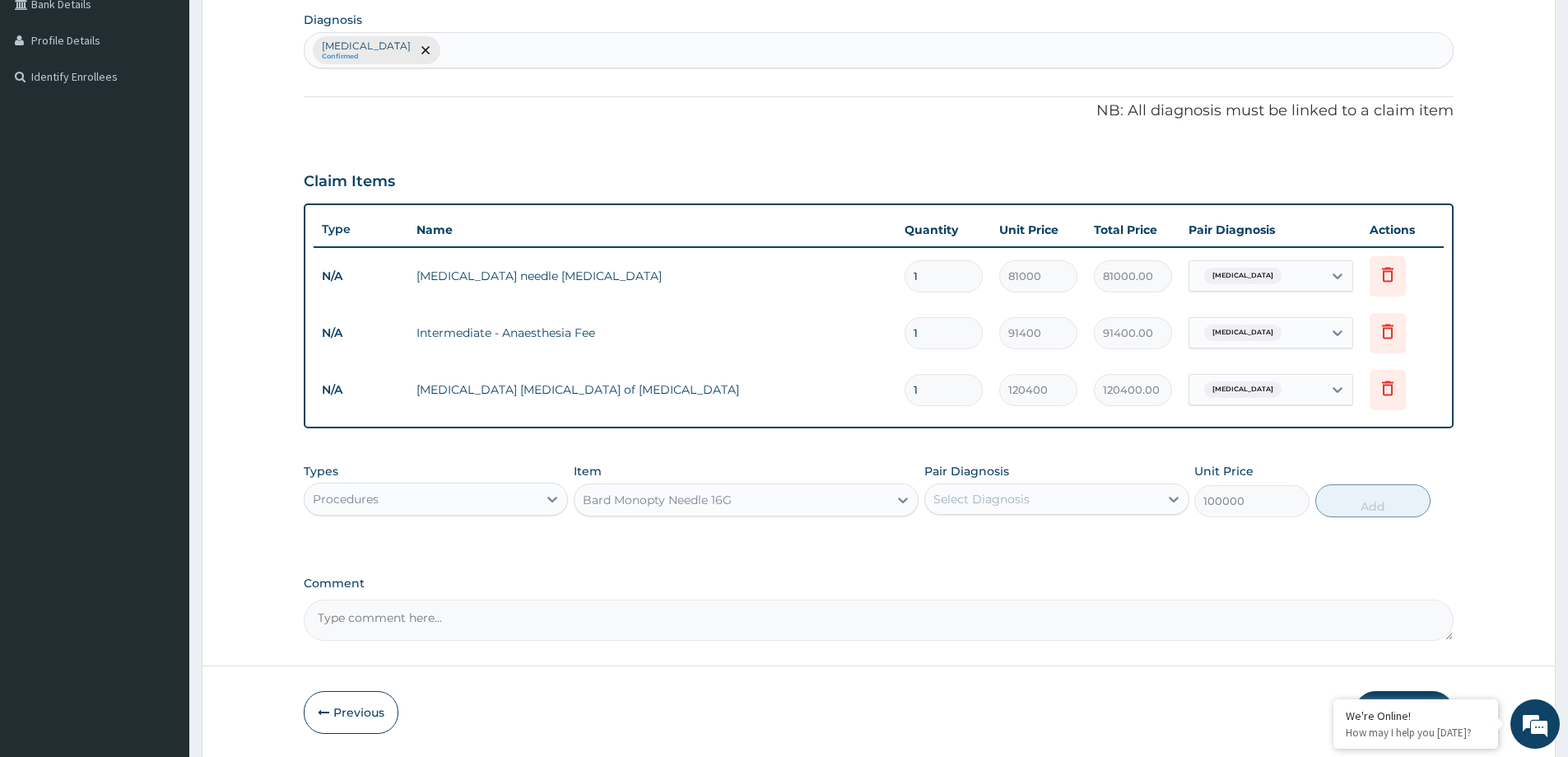
scroll to position [450, 0]
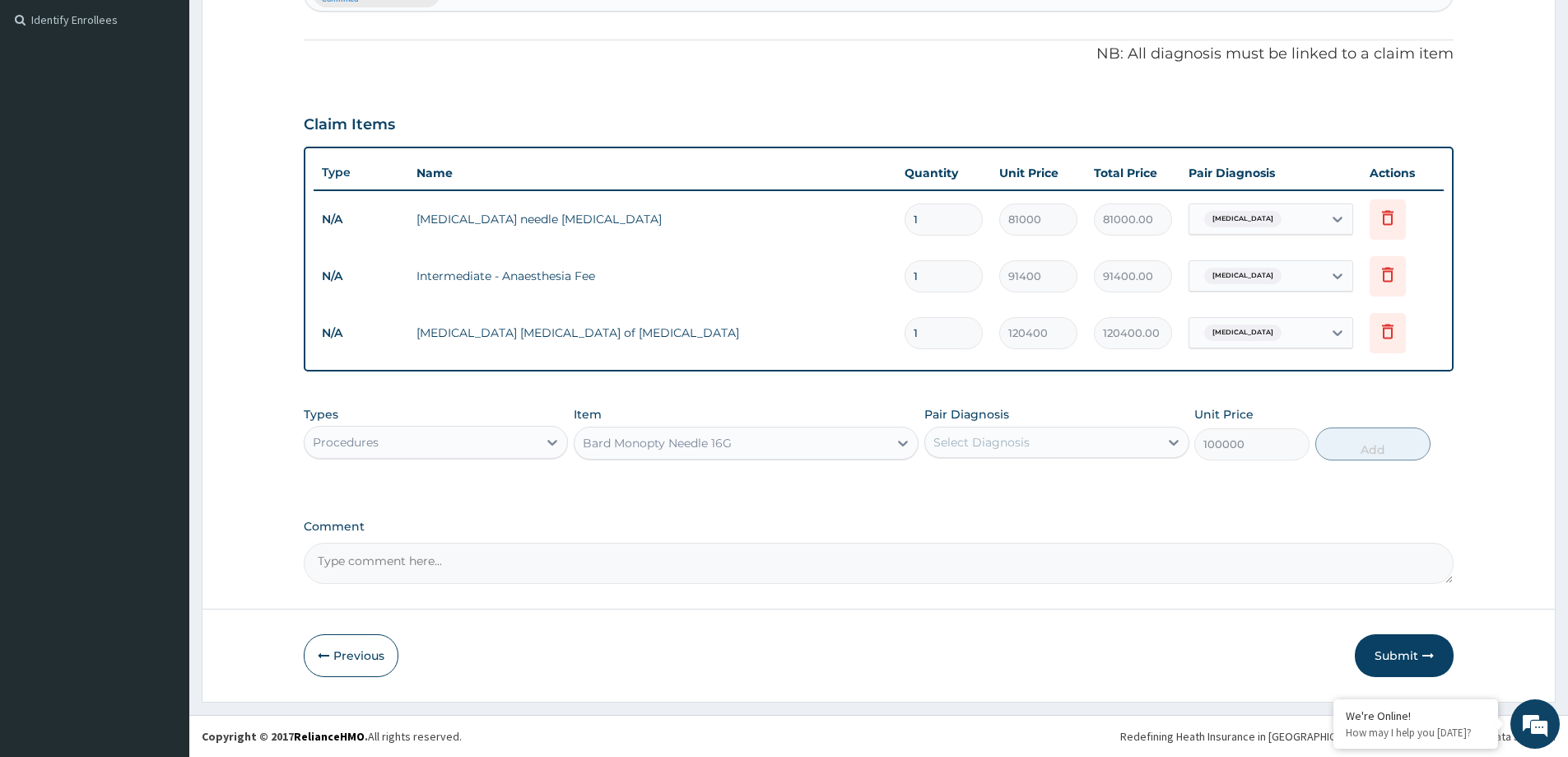
click at [1044, 452] on div "Select Diagnosis" at bounding box center [1042, 442] width 233 height 26
click at [939, 482] on input "checkbox" at bounding box center [939, 482] width 10 height 10
checkbox input "true"
click at [1363, 441] on button "Add" at bounding box center [1373, 443] width 115 height 33
type input "0"
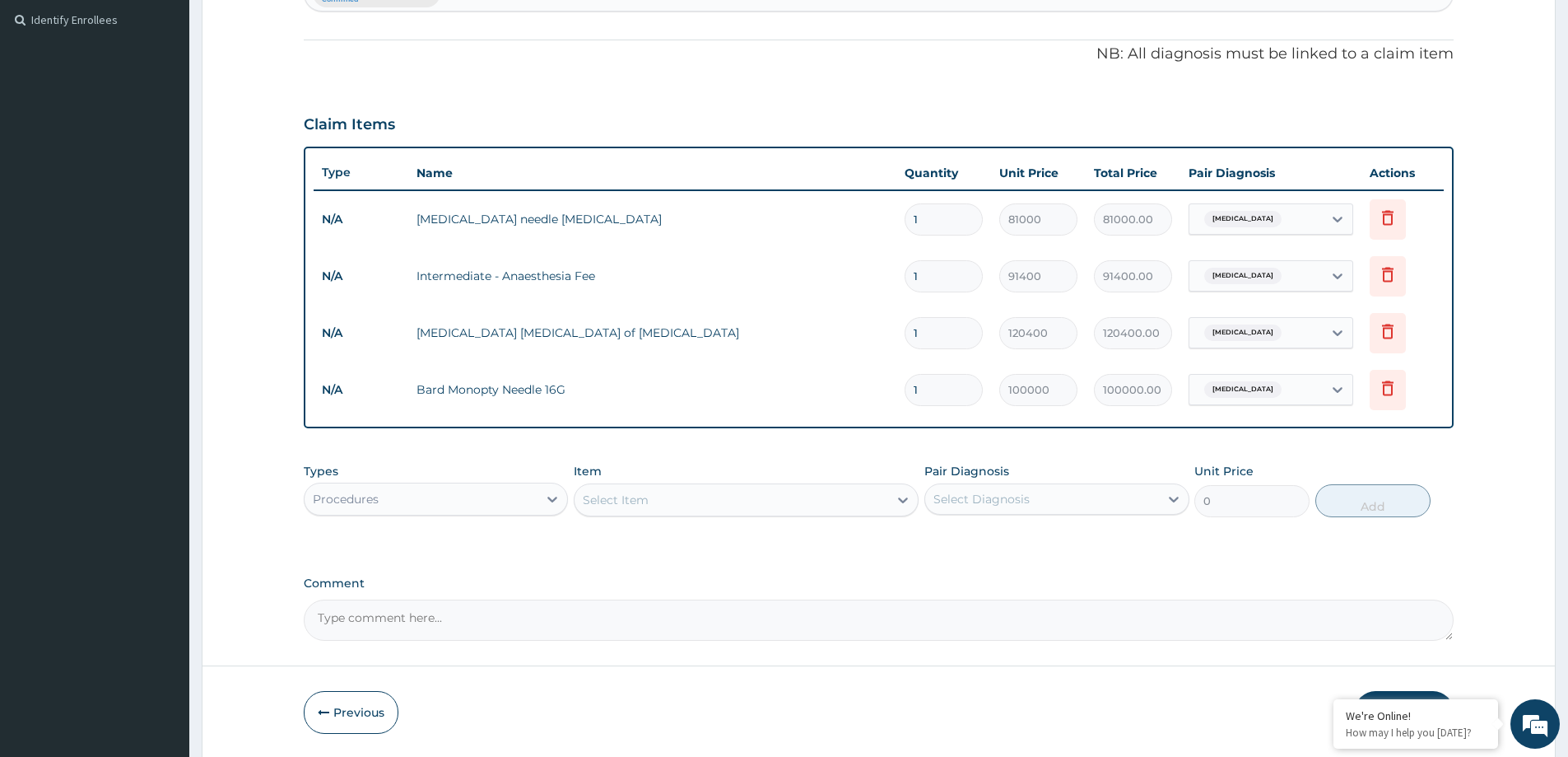
click at [797, 490] on div "Select Item" at bounding box center [731, 500] width 314 height 26
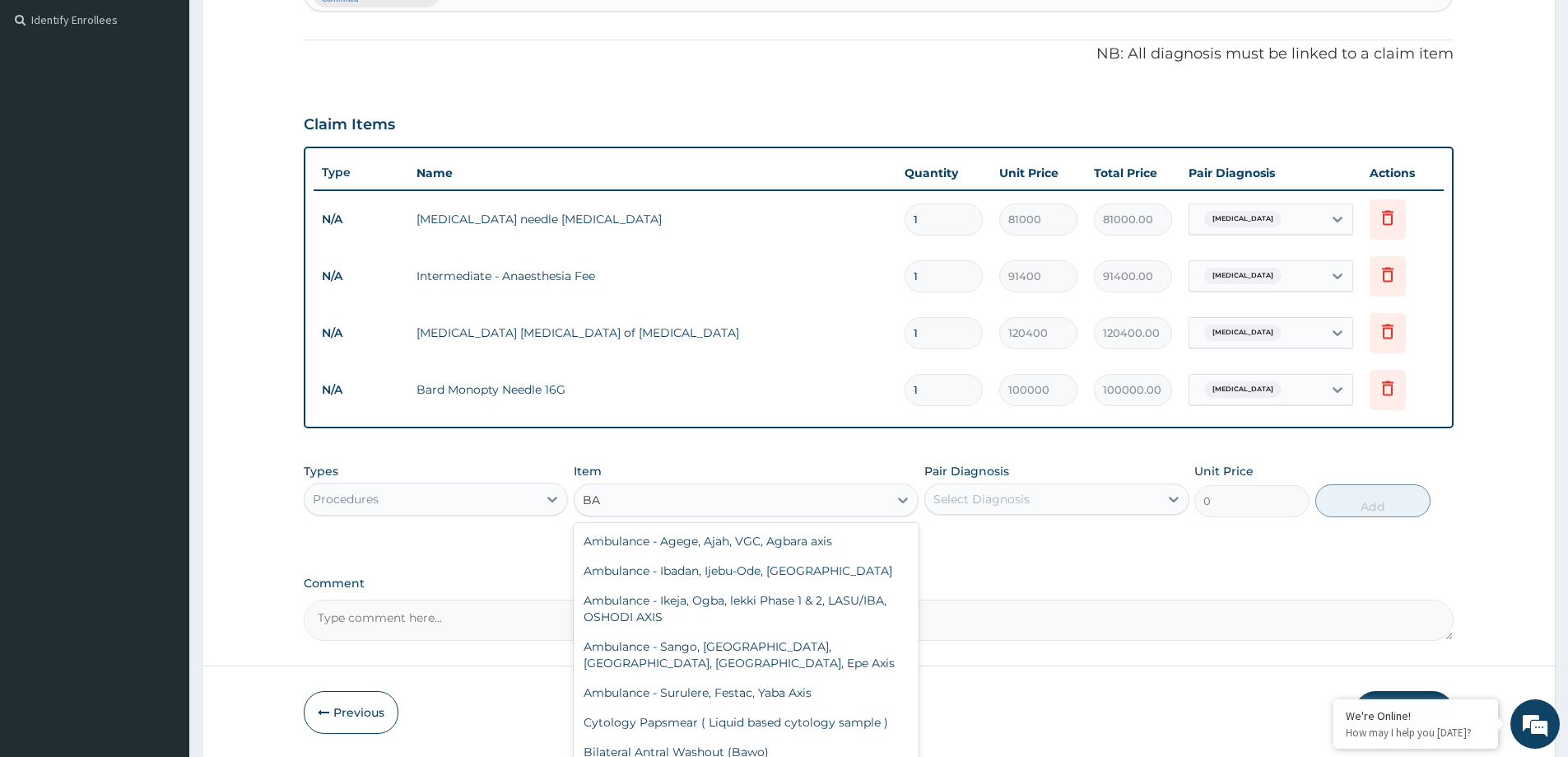
type input "B"
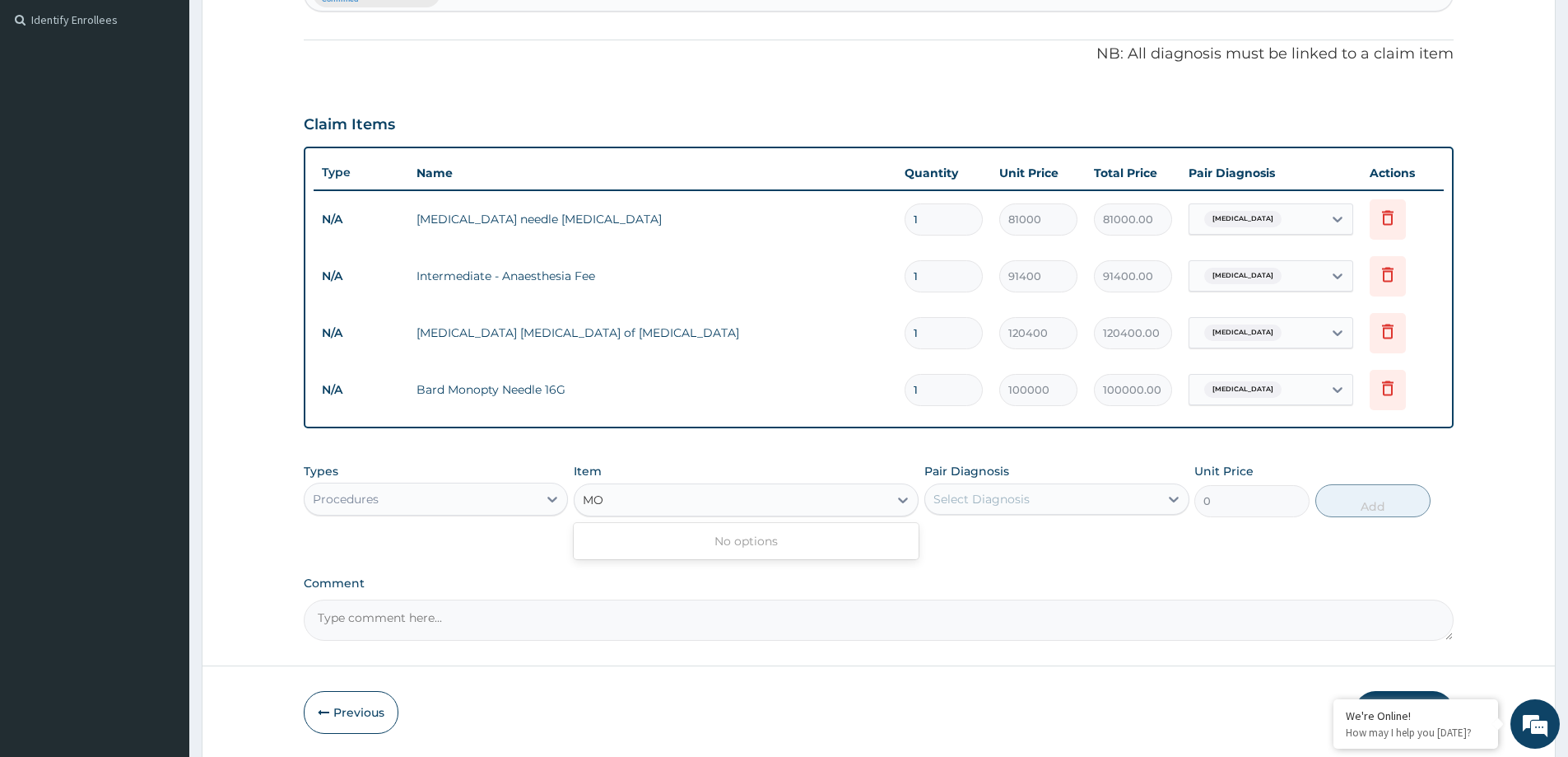
type input "M"
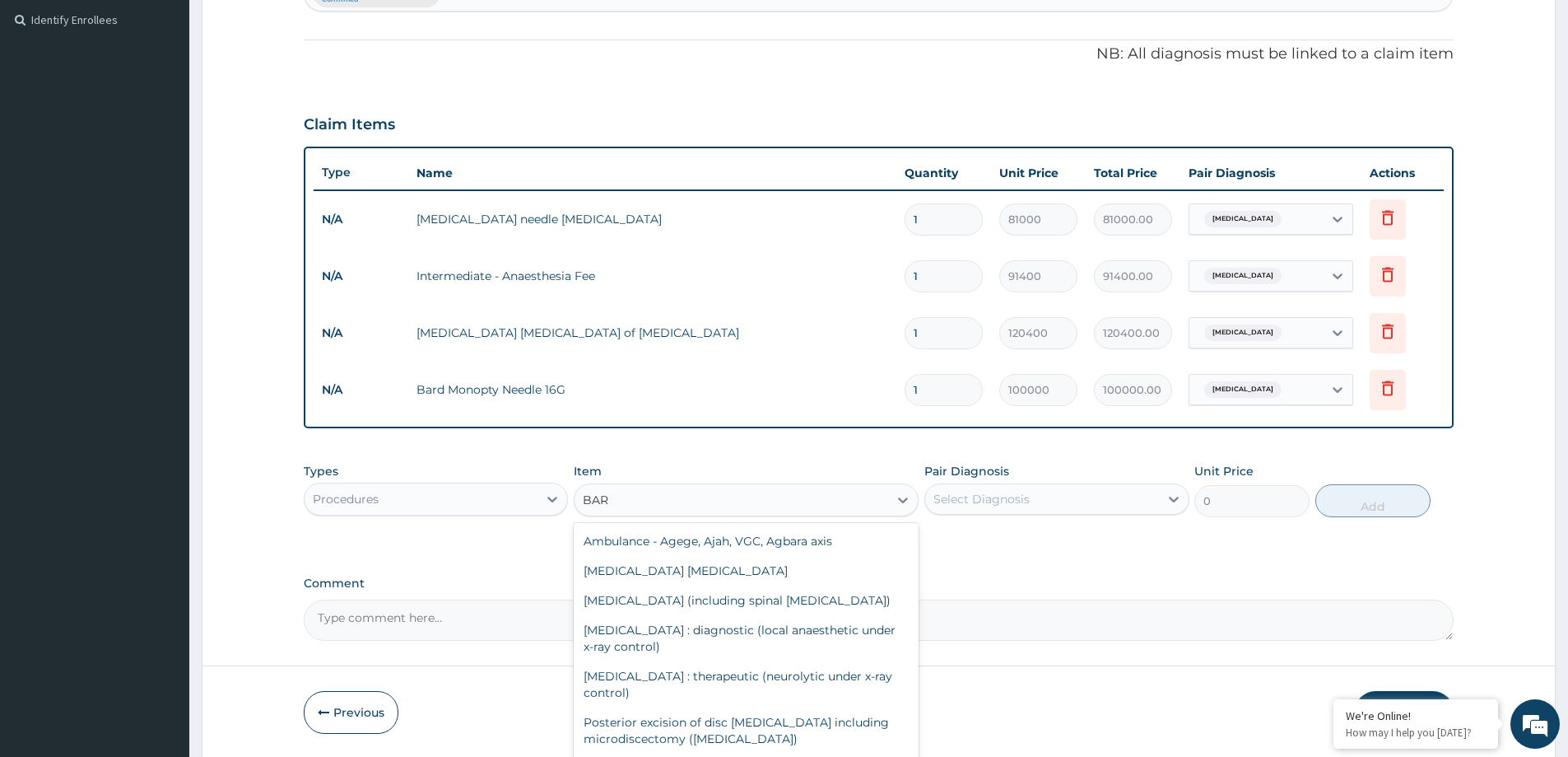
type input "BARD"
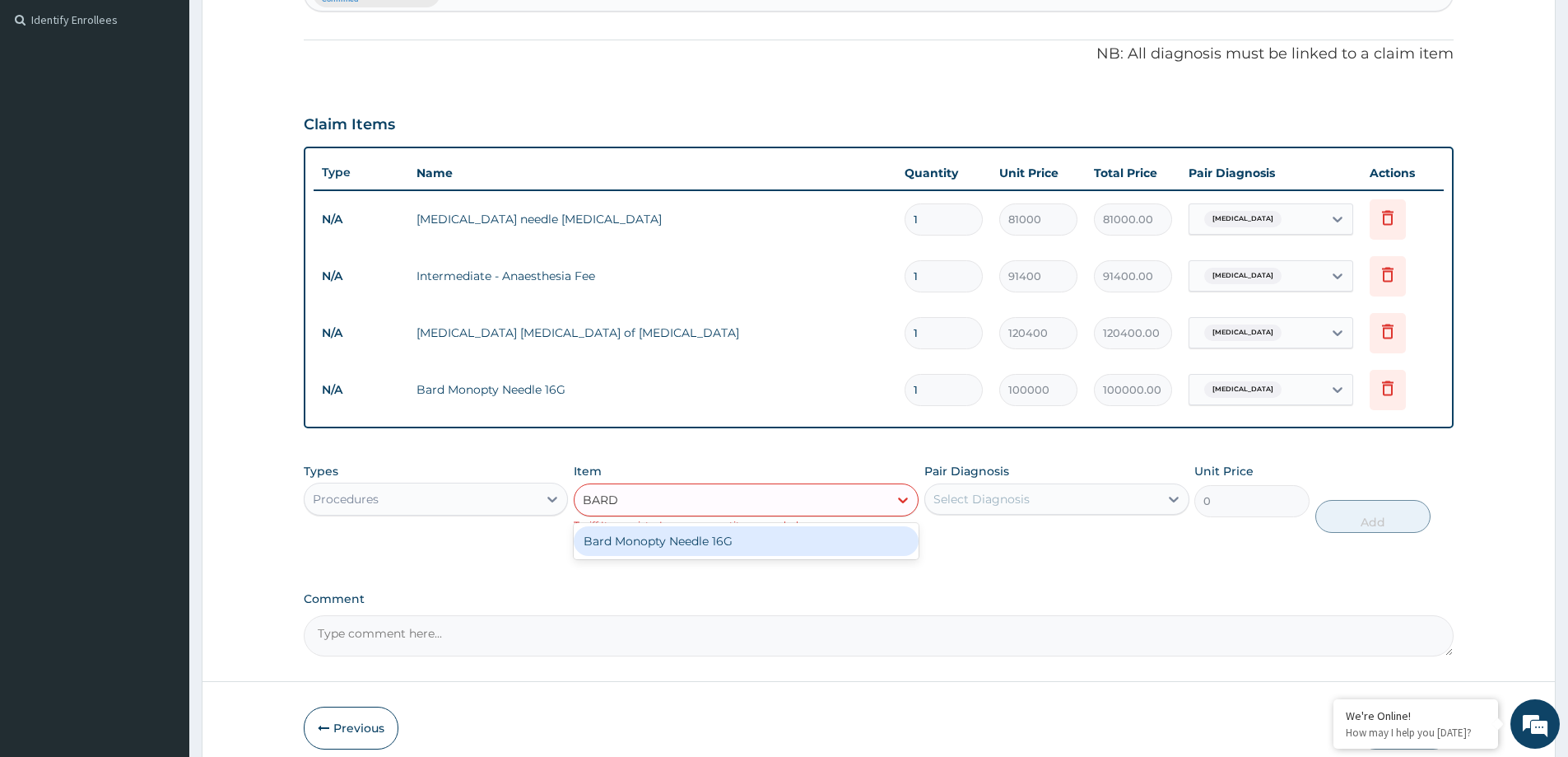
type input "BARD"
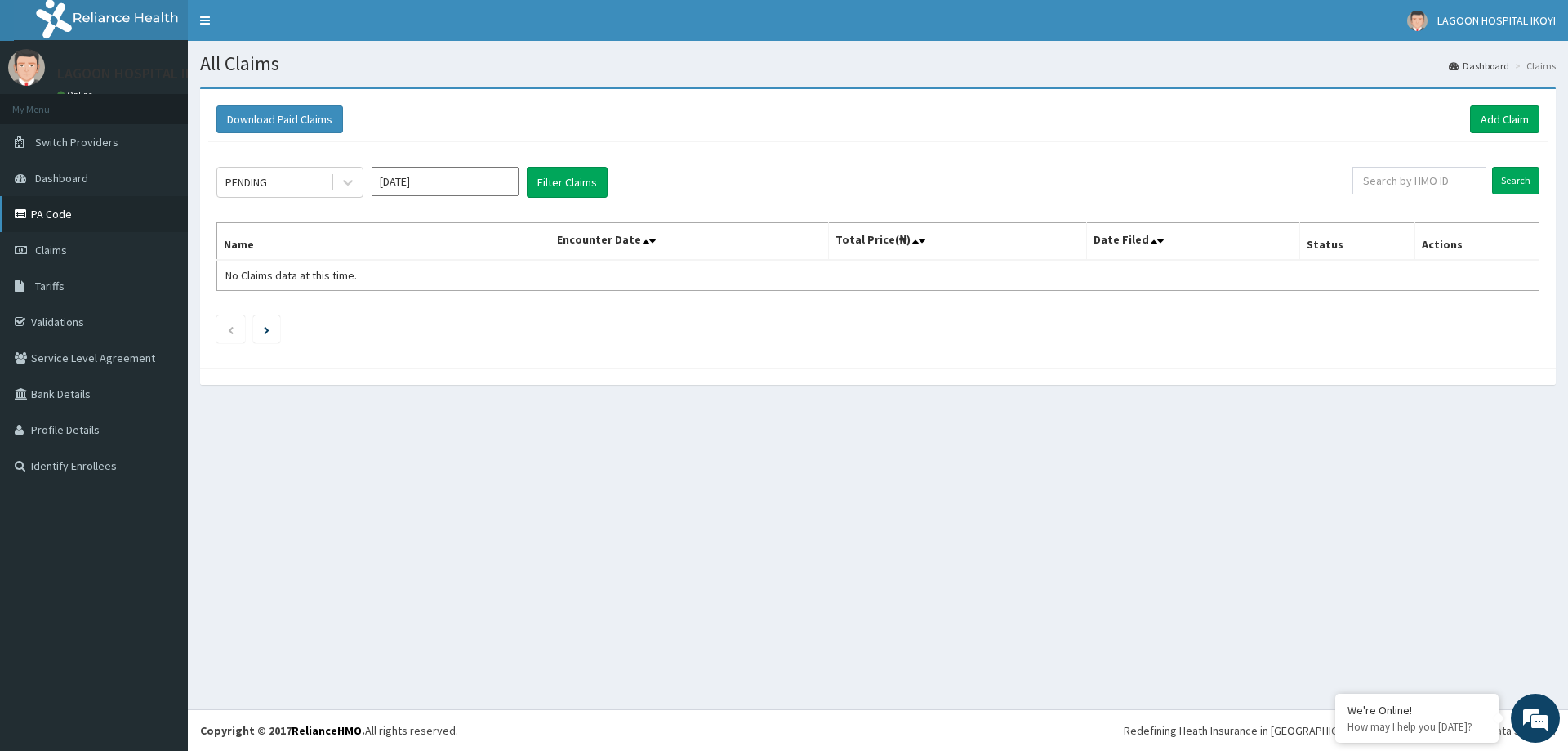
click at [48, 209] on link "PA Code" at bounding box center [94, 214] width 187 height 36
